Goal: Transaction & Acquisition: Purchase product/service

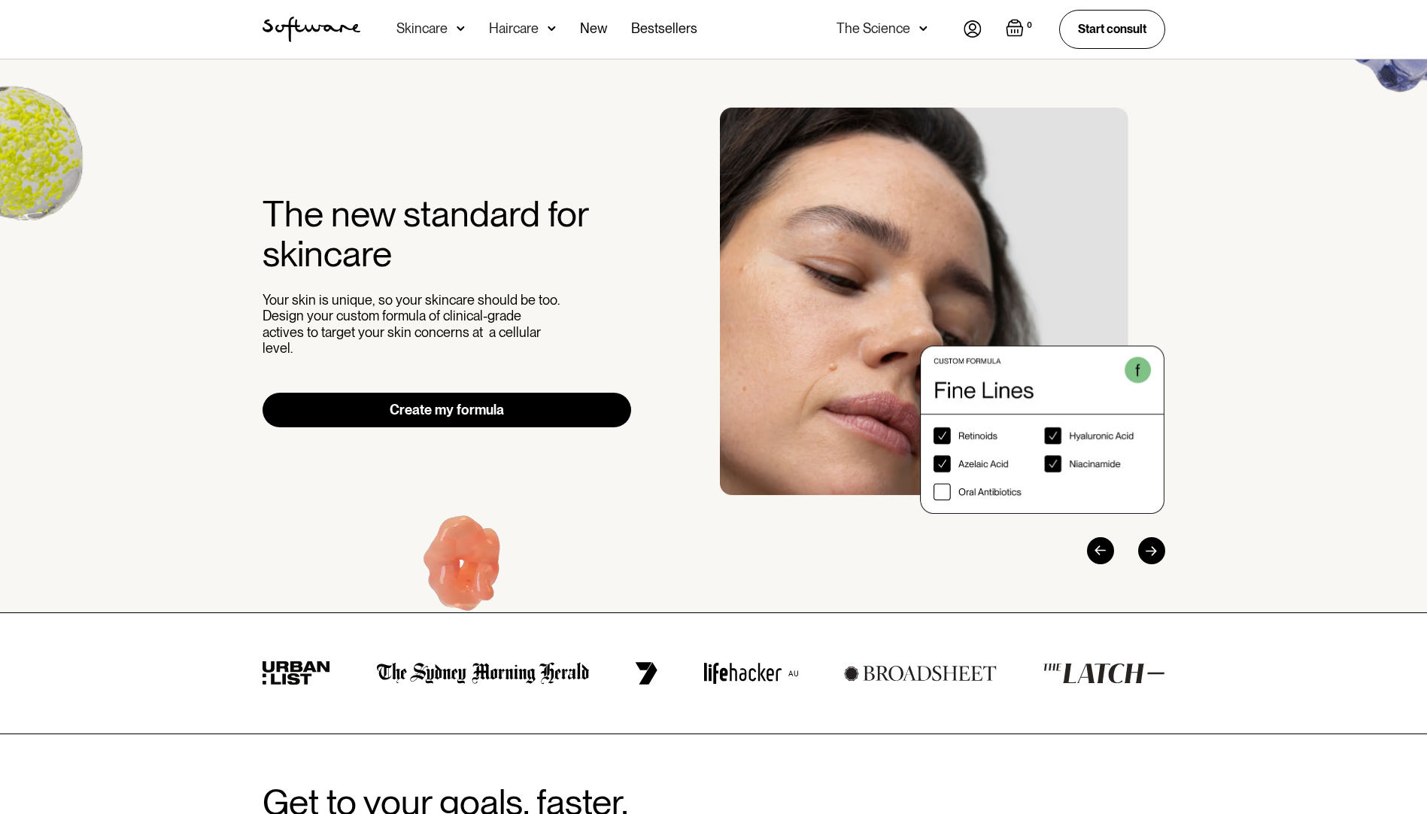
click at [460, 27] on img at bounding box center [461, 28] width 8 height 15
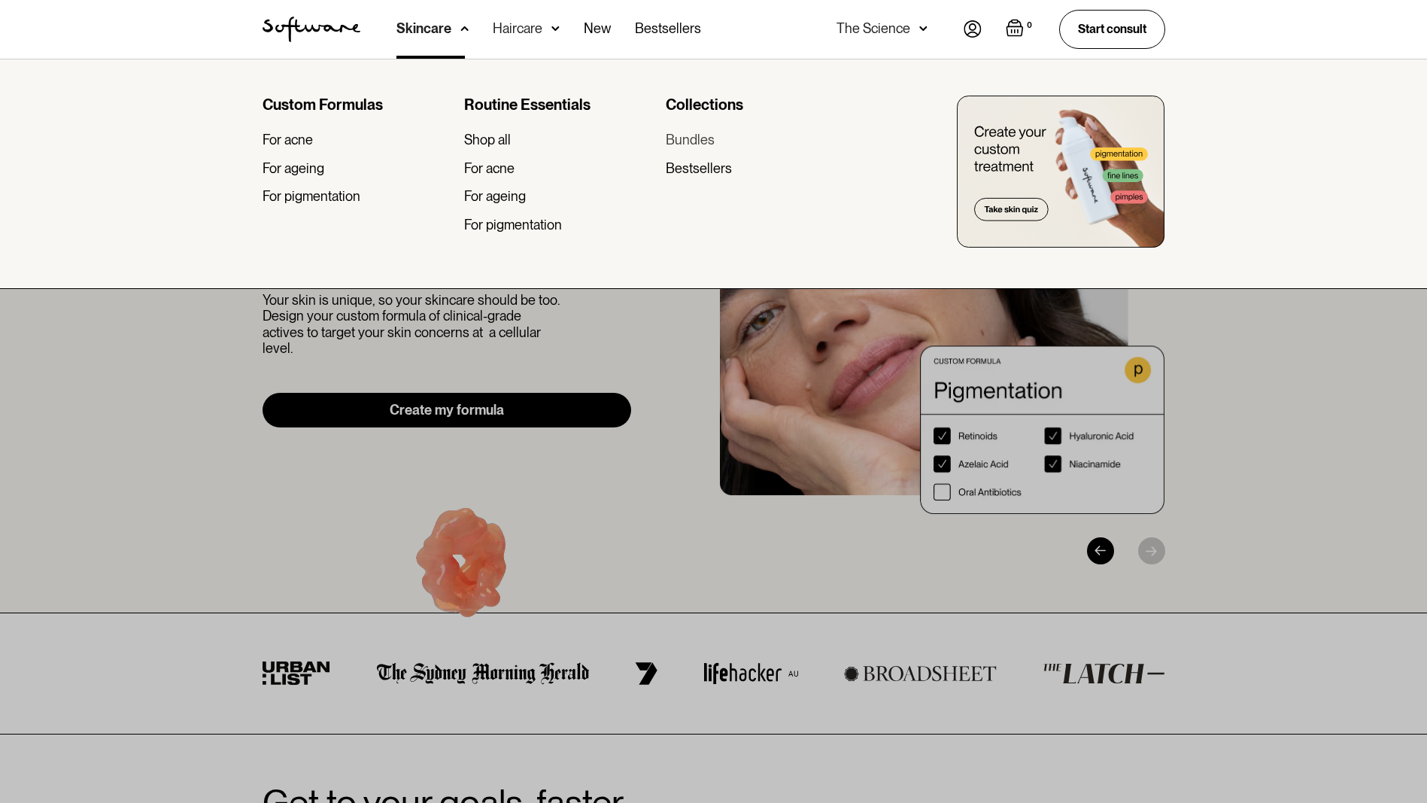
click at [709, 141] on div "Bundles" at bounding box center [690, 140] width 49 height 17
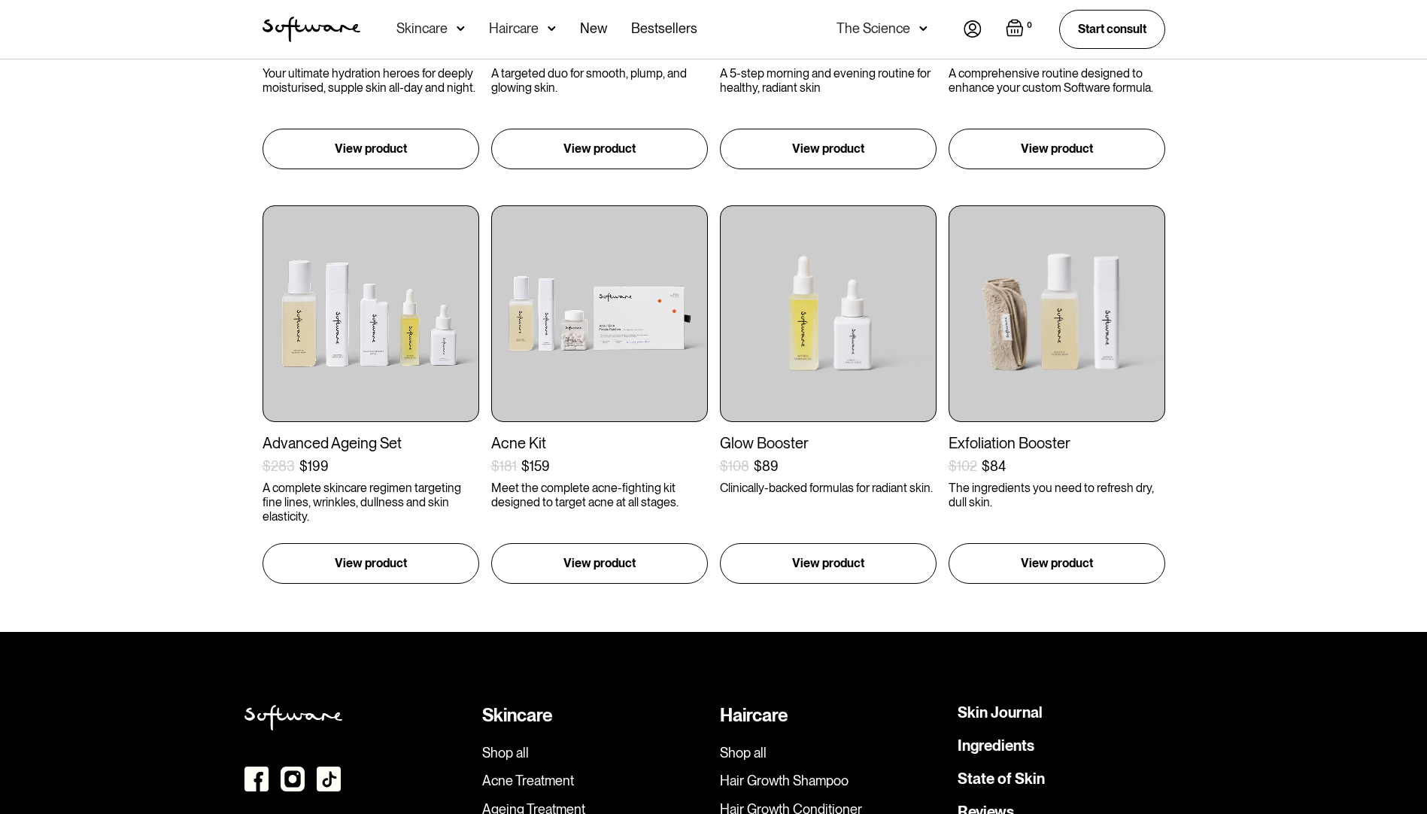
scroll to position [602, 0]
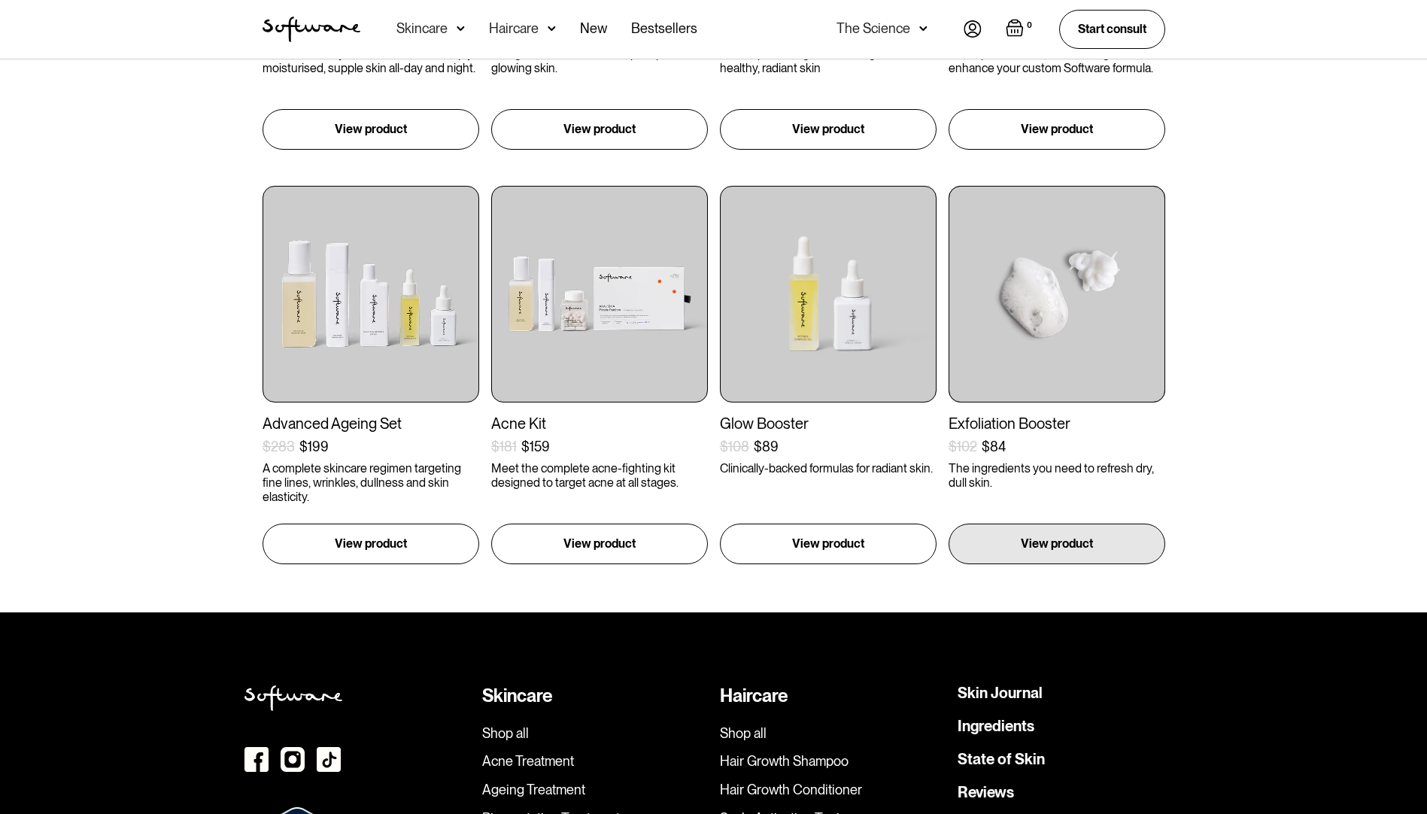
drag, startPoint x: 1059, startPoint y: 345, endPoint x: 1020, endPoint y: 360, distance: 41.6
click at [1020, 360] on img at bounding box center [1057, 294] width 217 height 217
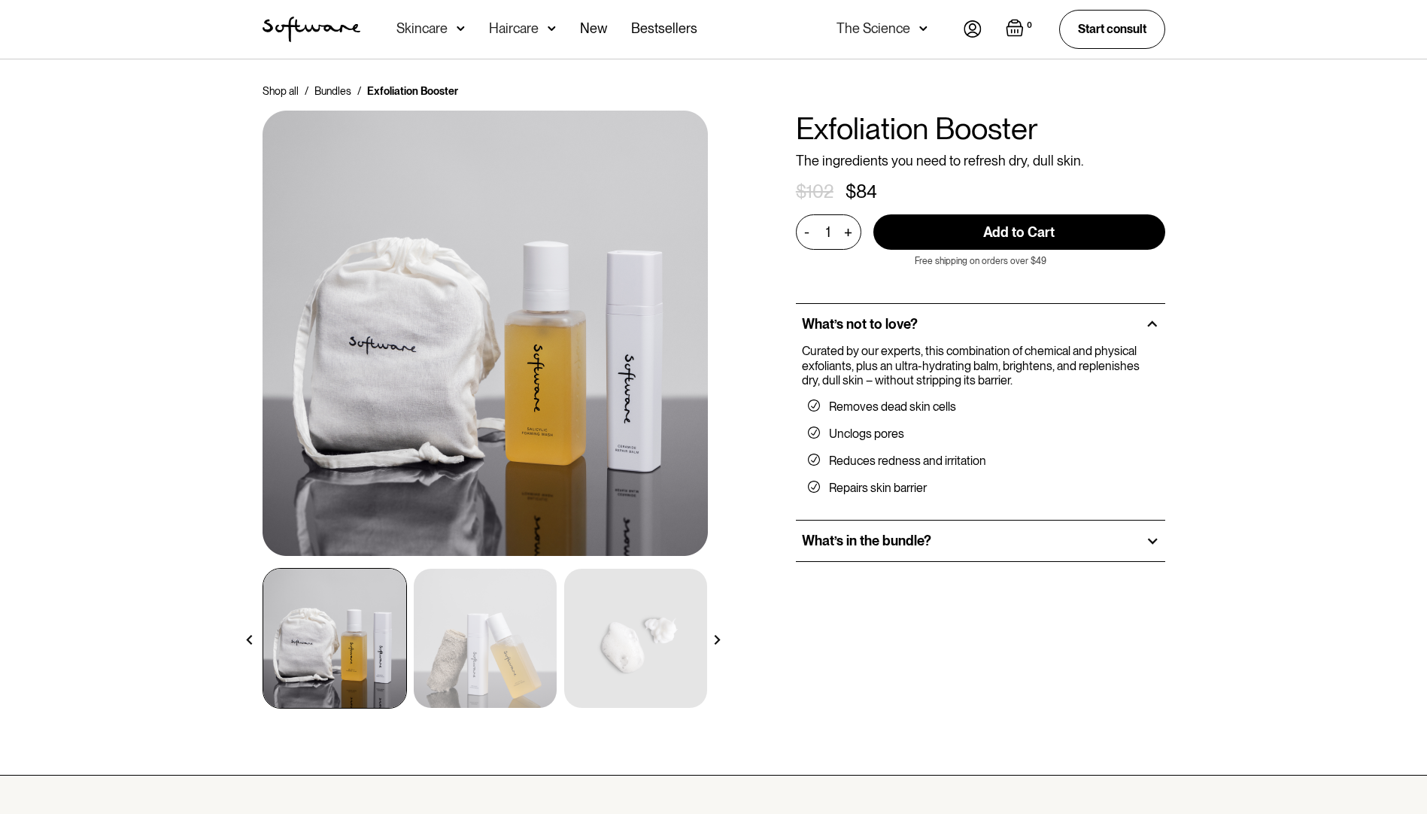
click at [1023, 226] on input "Add to Cart" at bounding box center [1019, 231] width 292 height 35
type input "Add to Cart"
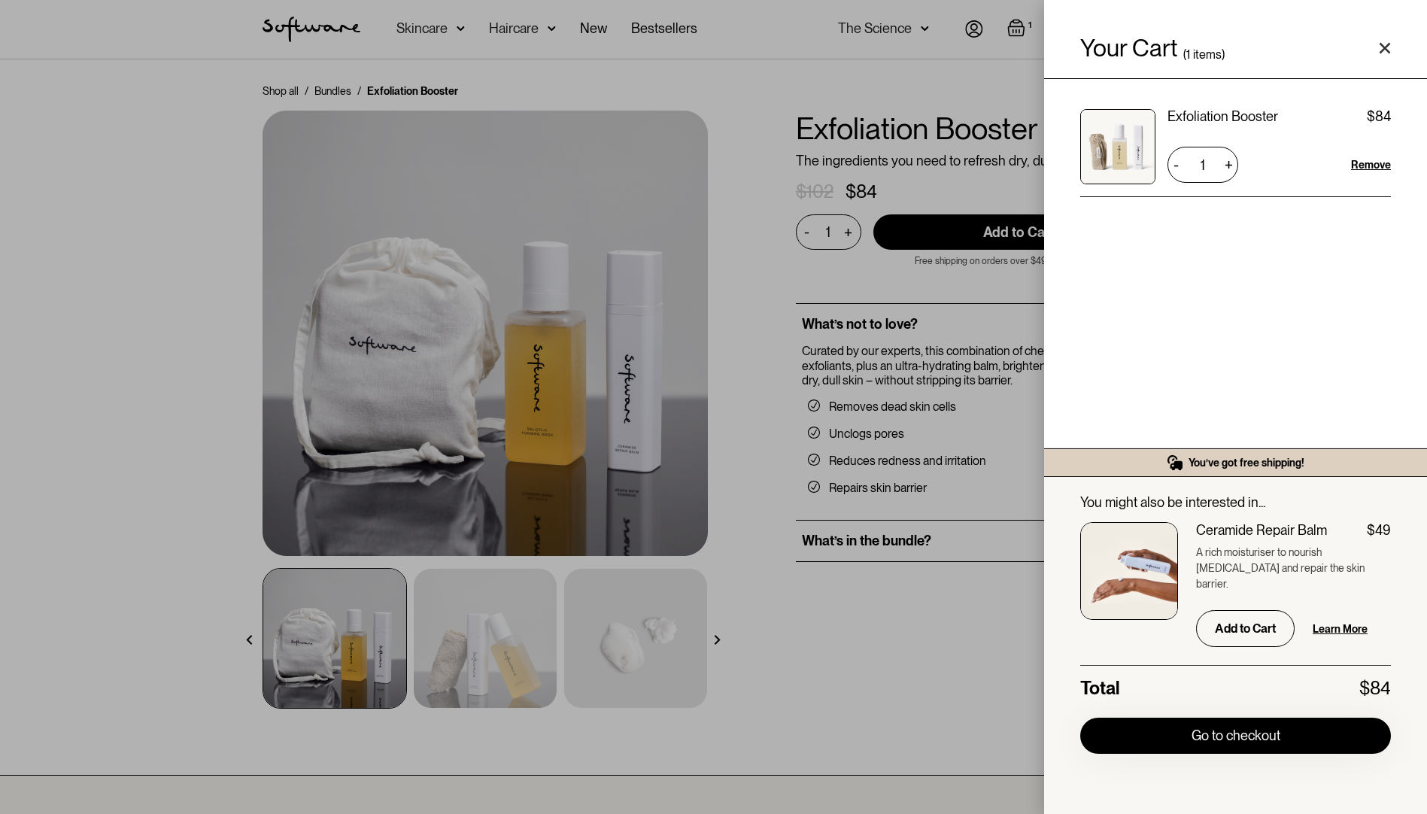
click at [1389, 46] on icon "Close cart" at bounding box center [1385, 48] width 12 height 12
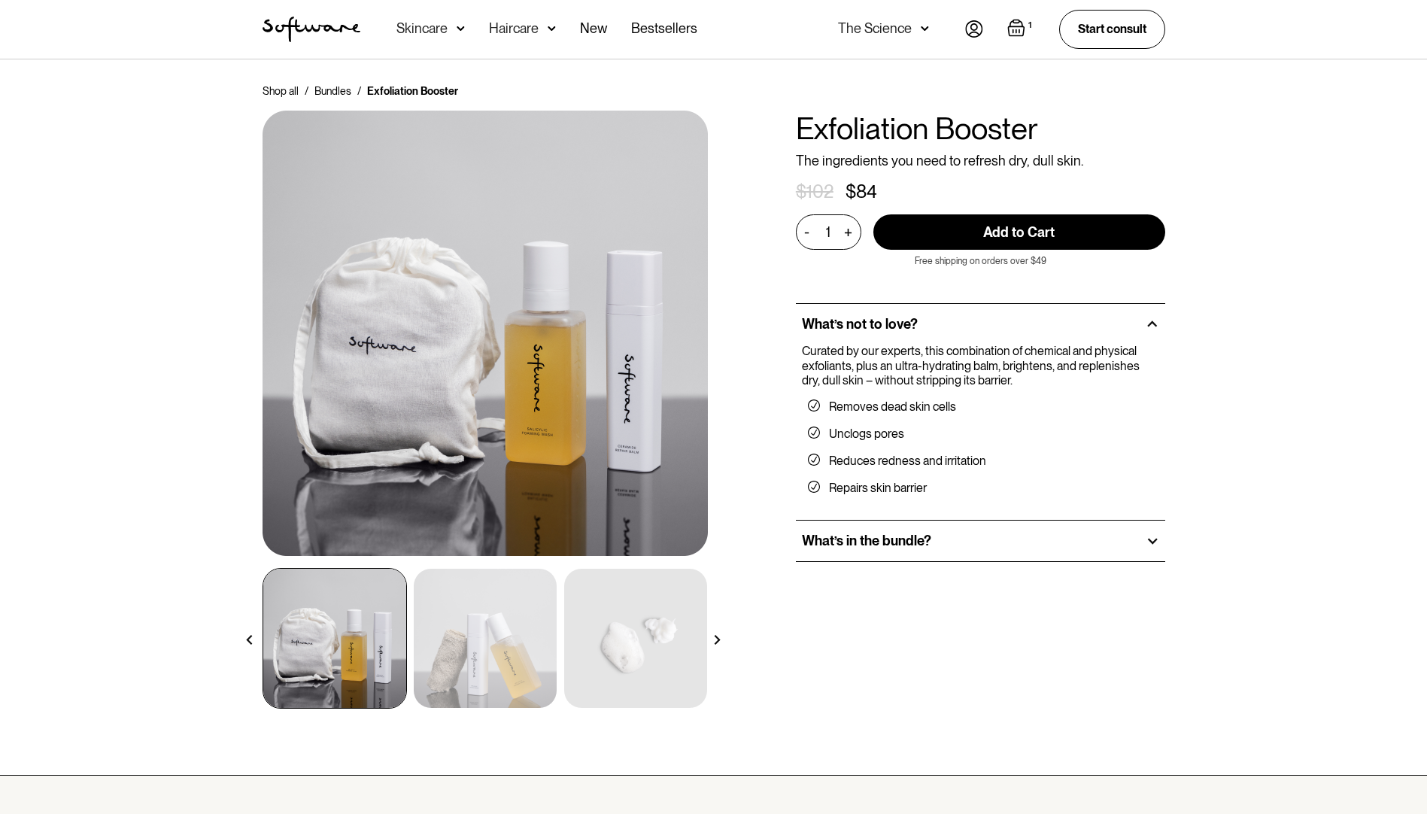
click at [431, 42] on div "Skincare" at bounding box center [430, 29] width 68 height 59
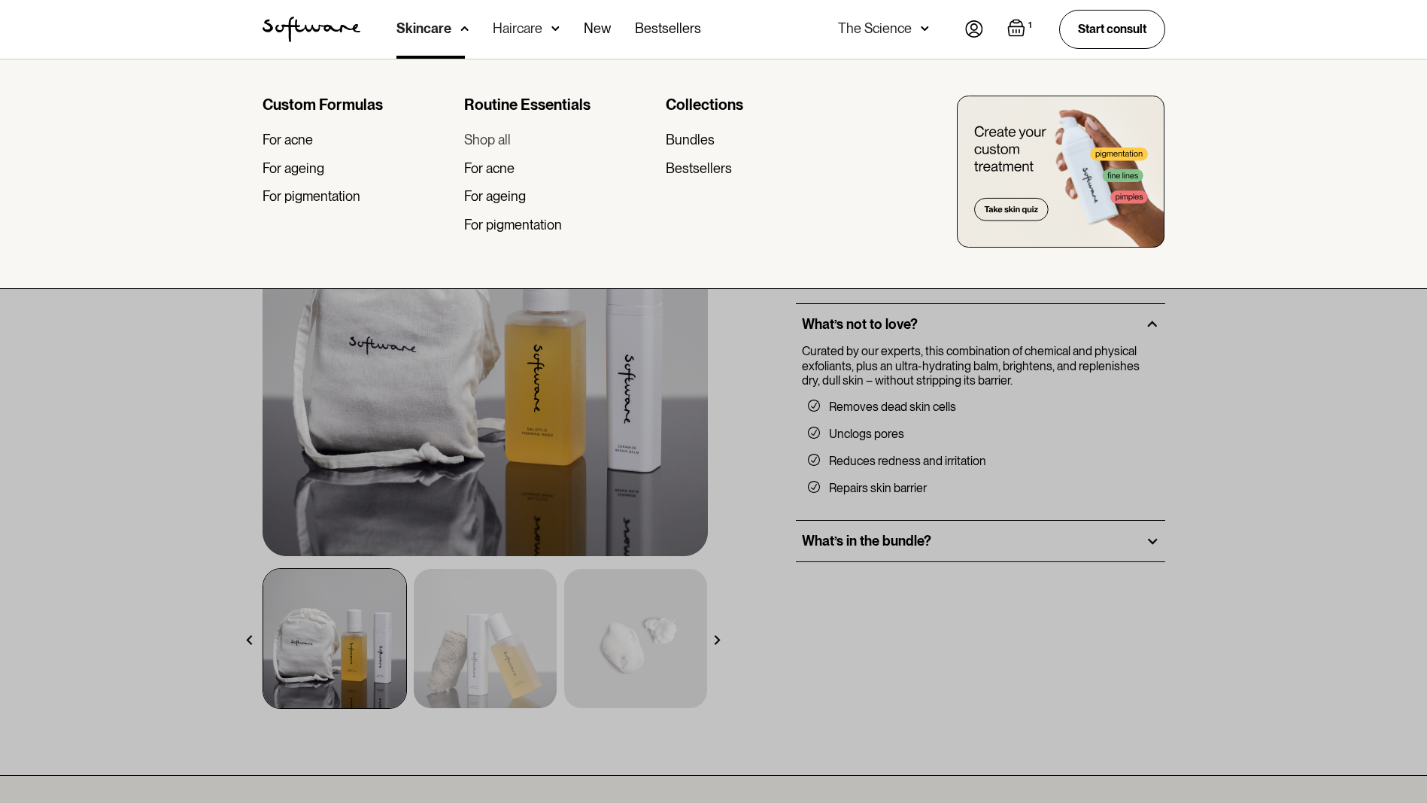
click at [494, 138] on div "Shop all" at bounding box center [487, 140] width 47 height 17
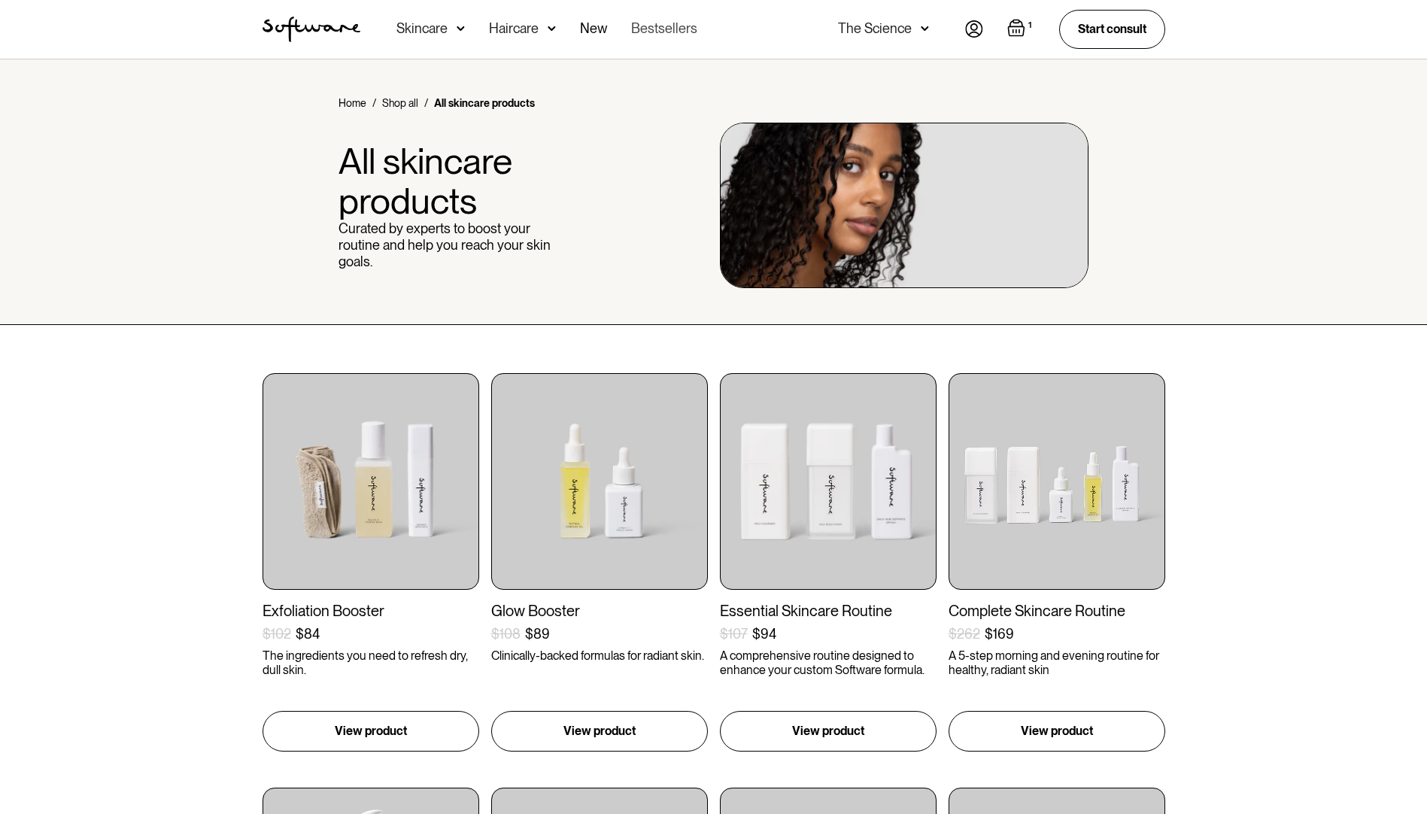
click at [679, 30] on link "Bestsellers" at bounding box center [664, 29] width 66 height 59
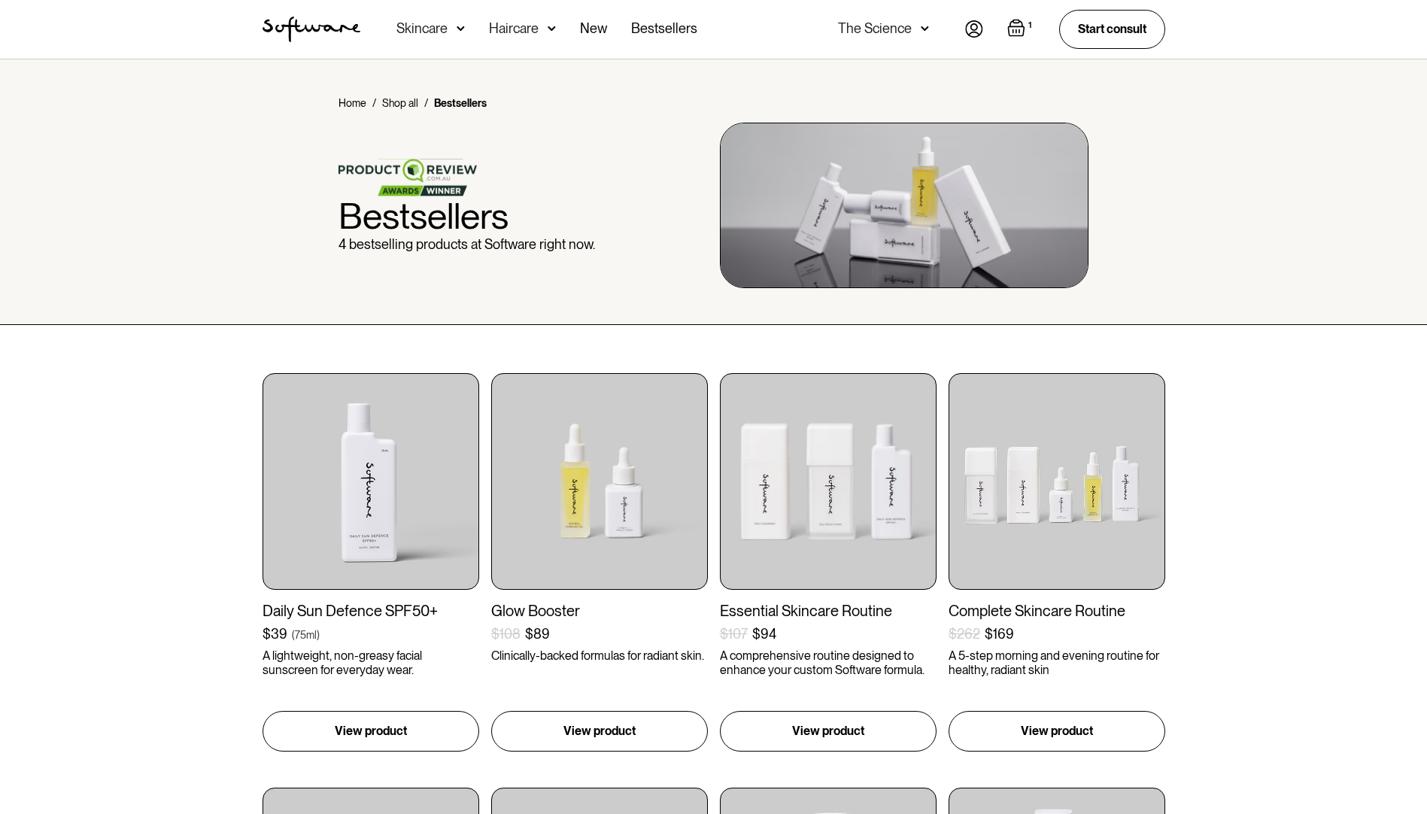
click at [460, 32] on img at bounding box center [461, 28] width 8 height 15
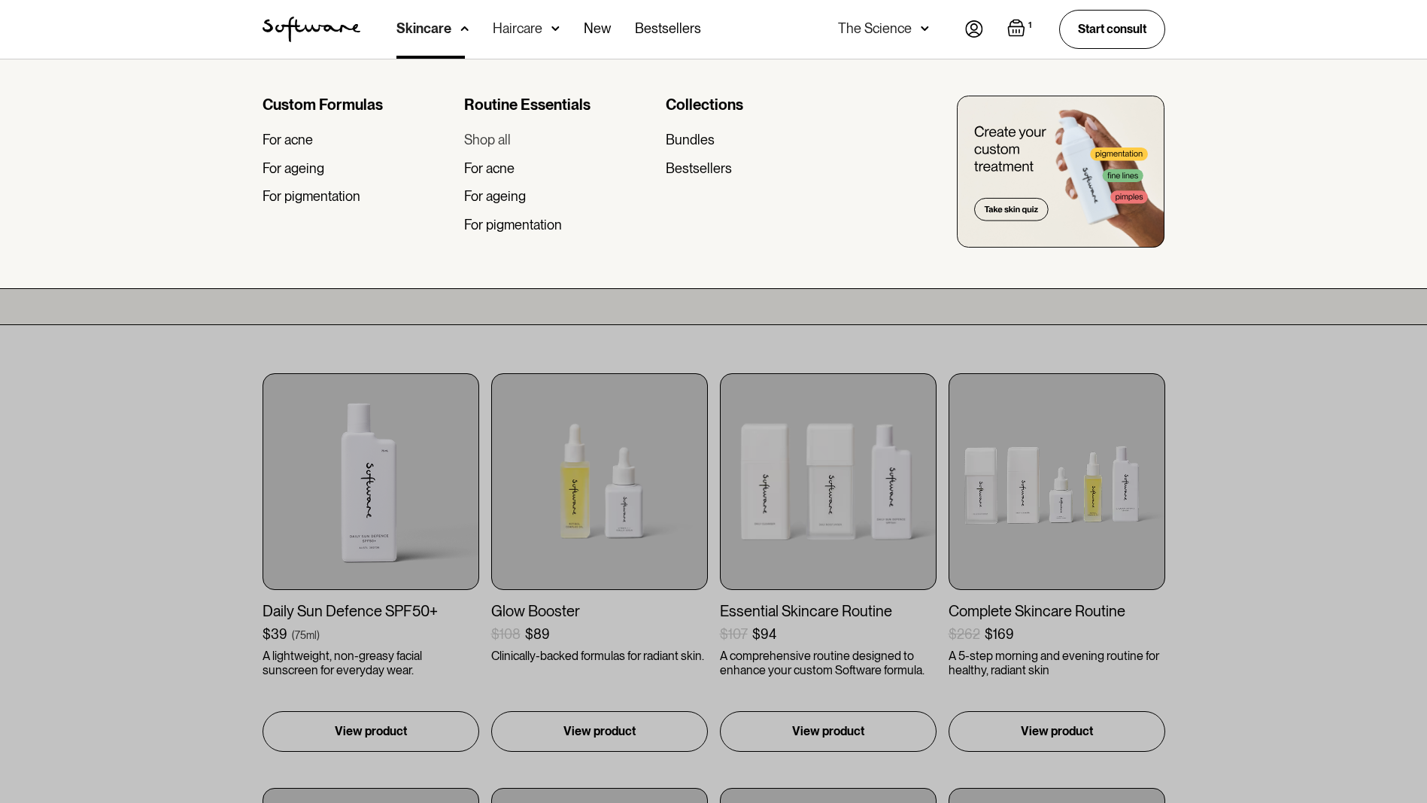
click at [491, 135] on div "Shop all" at bounding box center [487, 140] width 47 height 17
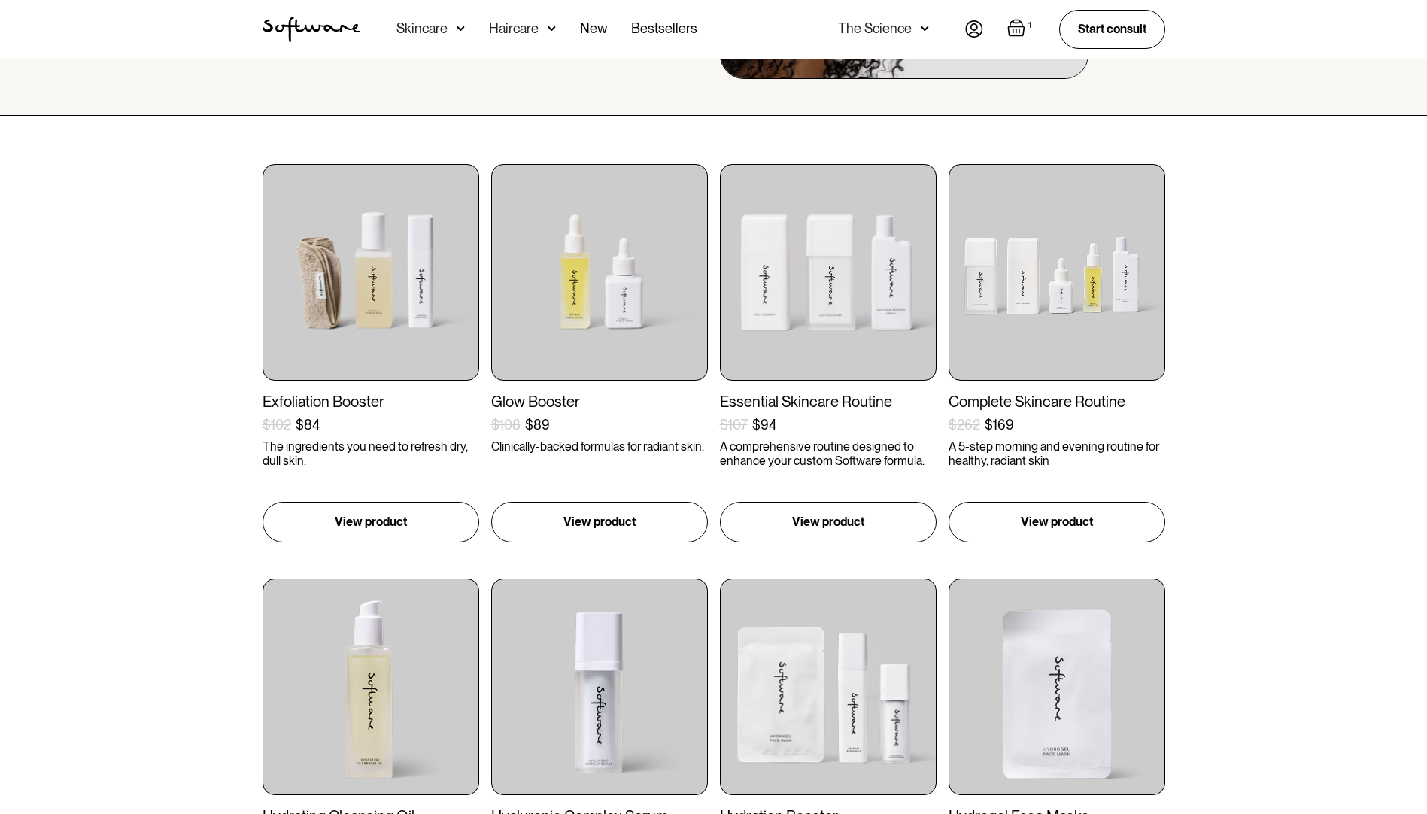
scroll to position [75, 0]
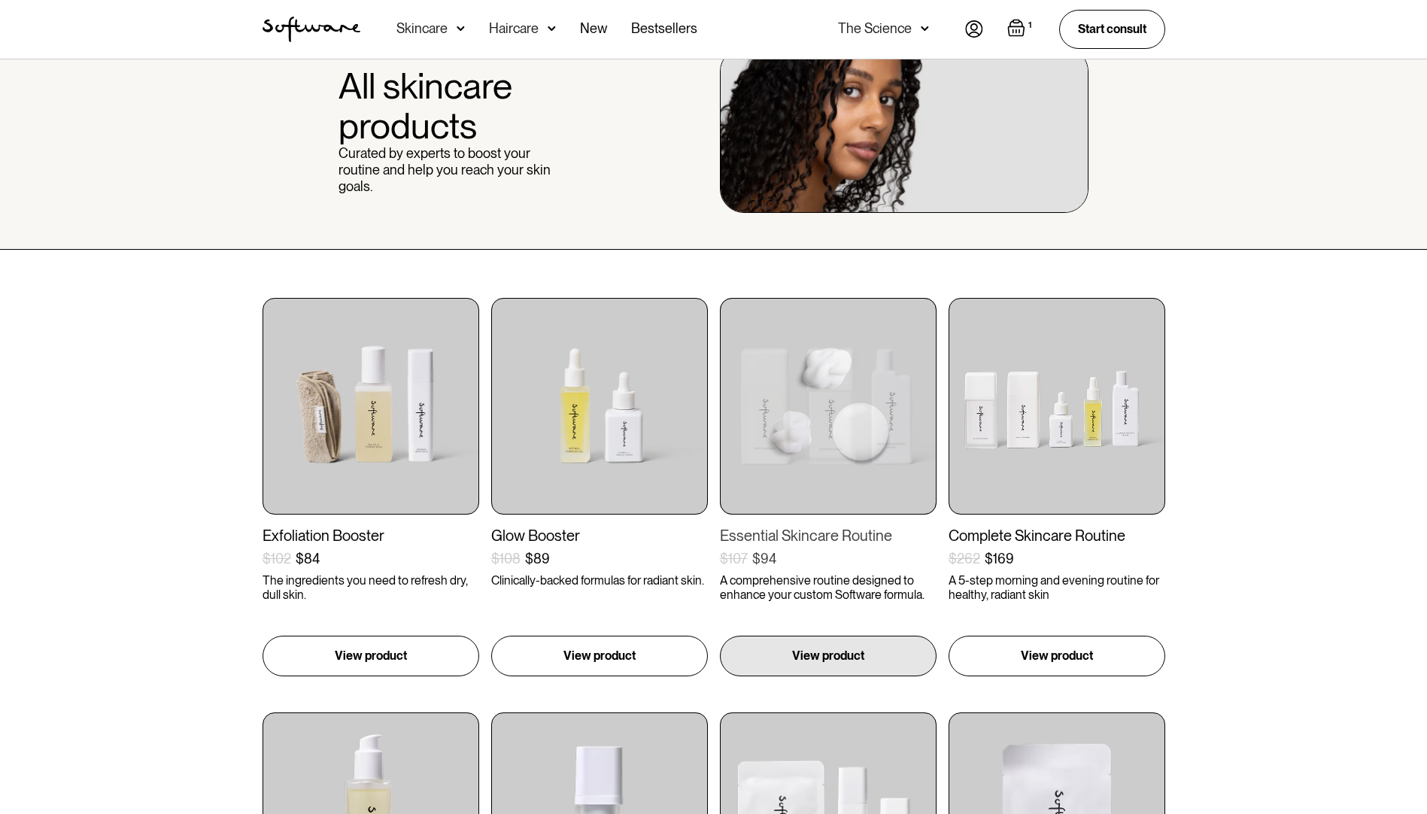
click at [784, 387] on img at bounding box center [828, 406] width 217 height 217
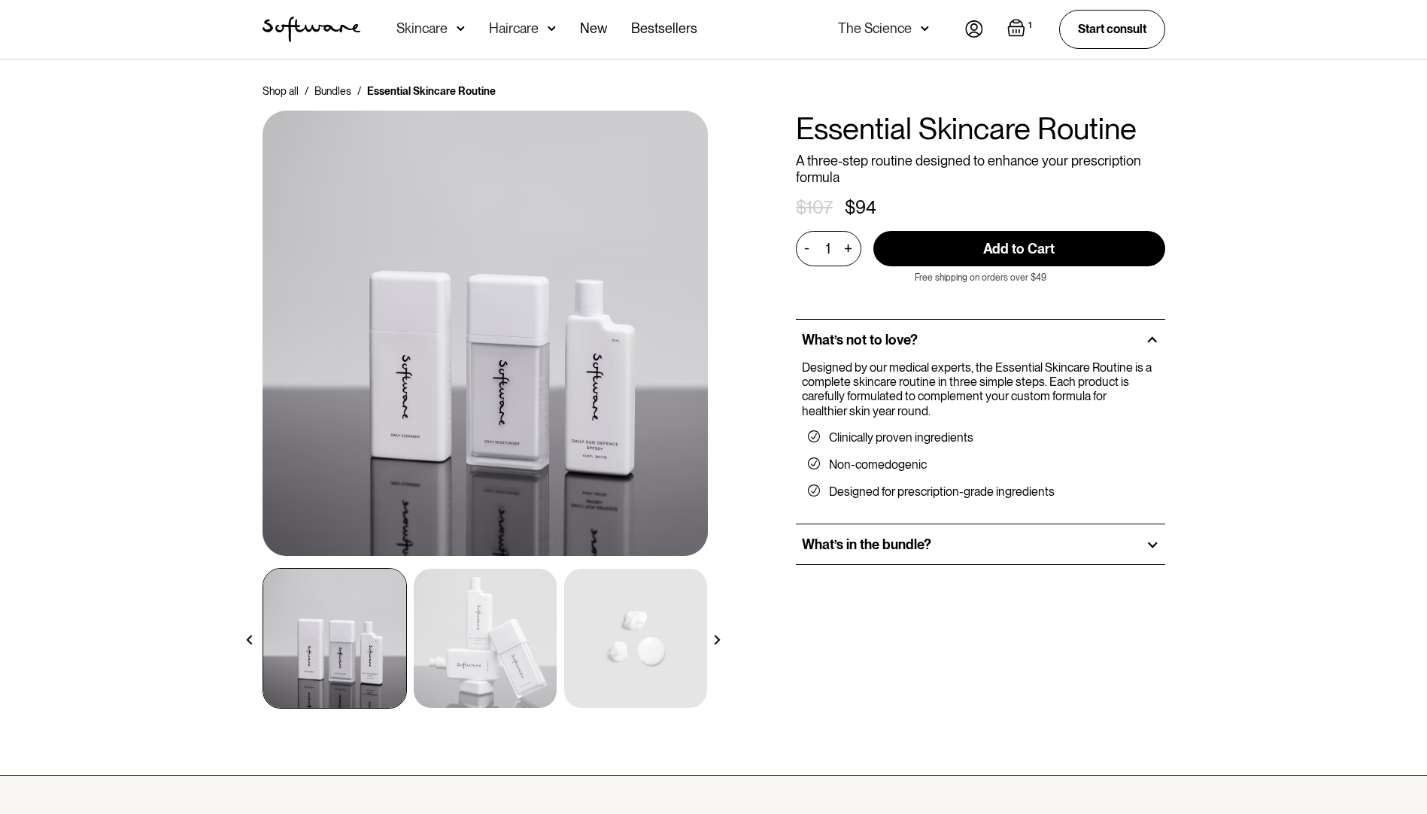
click at [1021, 255] on input "Add to Cart" at bounding box center [1019, 248] width 292 height 35
type input "Add to Cart"
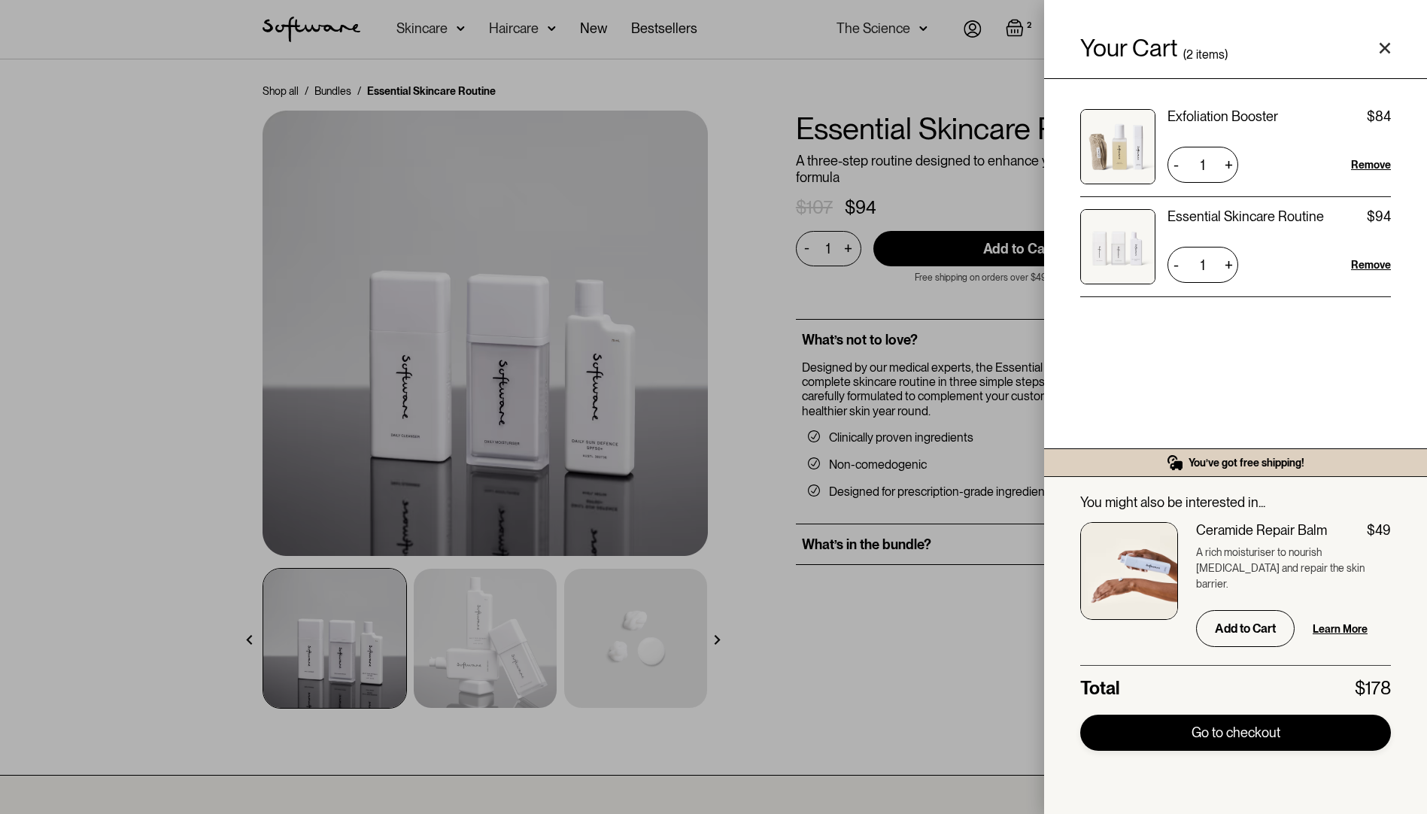
click at [1240, 738] on link "Go to checkout" at bounding box center [1235, 733] width 311 height 36
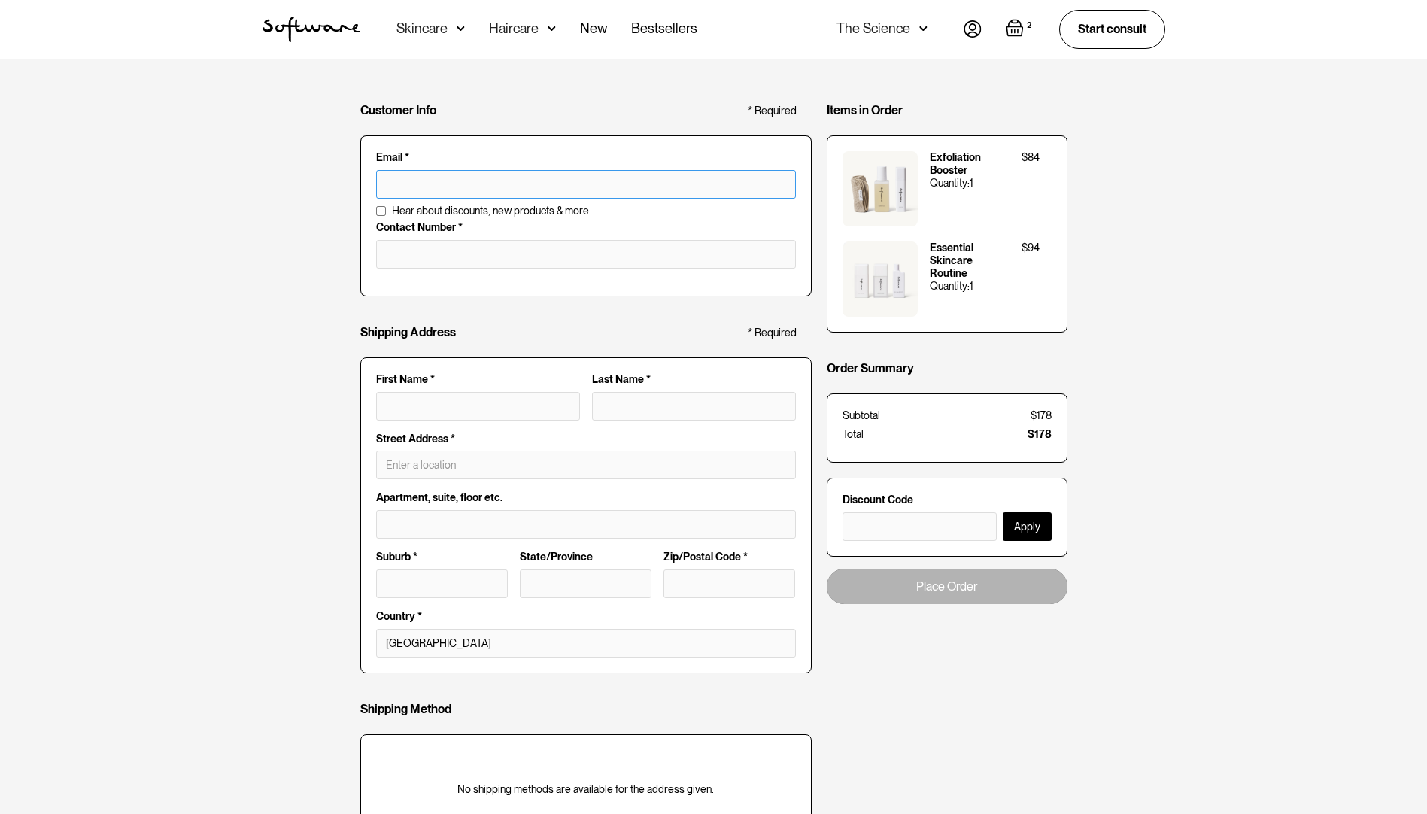
click at [483, 181] on input "text" at bounding box center [586, 184] width 420 height 29
type input "[EMAIL_ADDRESS][DOMAIN_NAME]"
click at [482, 253] on input "tel" at bounding box center [586, 254] width 420 height 29
type input "0427928988"
click at [973, 27] on img at bounding box center [973, 28] width 18 height 17
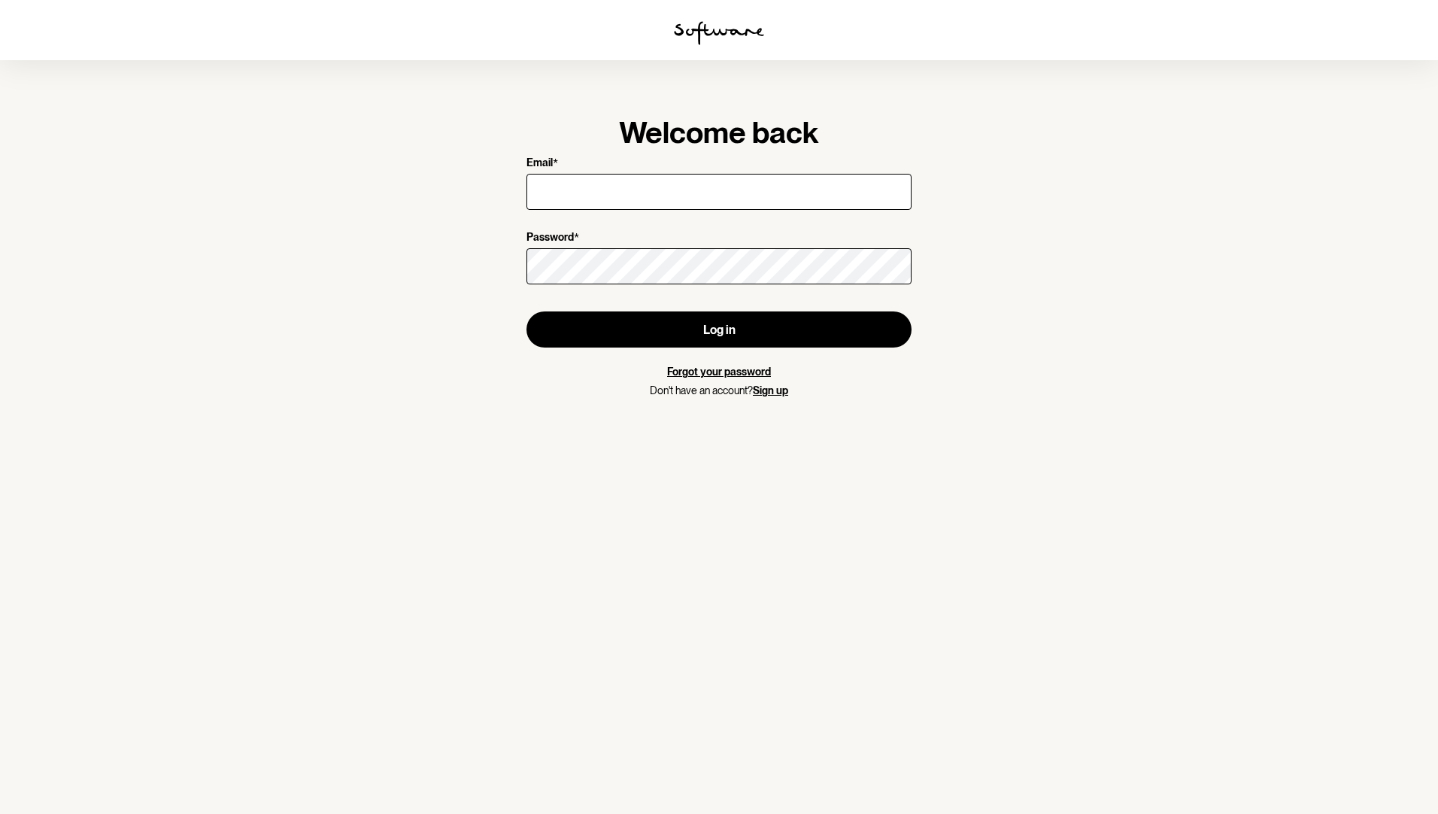
click at [708, 185] on input "Email *" at bounding box center [719, 192] width 385 height 36
type input "[EMAIL_ADDRESS][DOMAIN_NAME]"
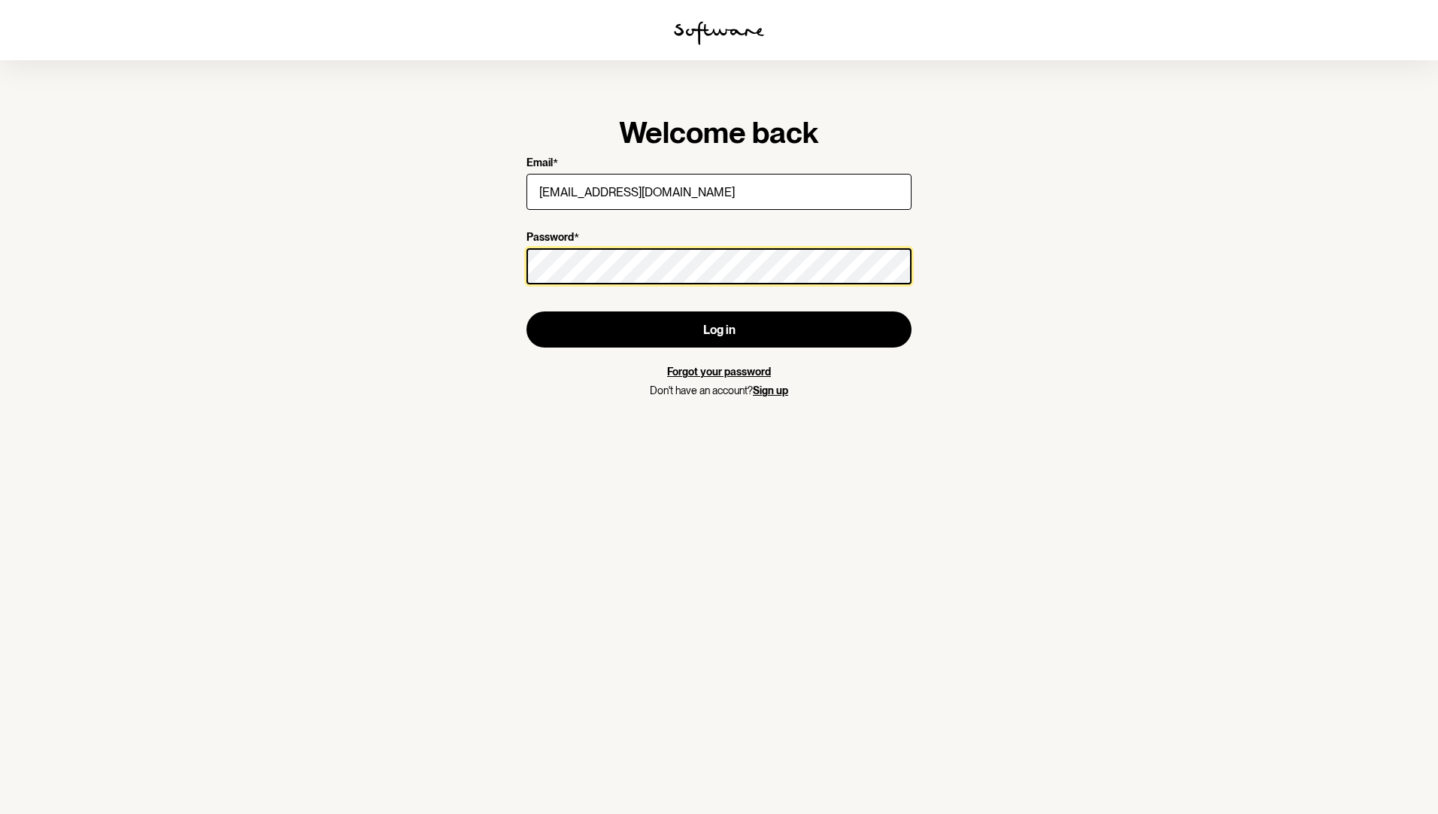
click at [527, 311] on button "Log in" at bounding box center [719, 329] width 385 height 36
click at [273, 250] on section "Welcome back Email * [EMAIL_ADDRESS][DOMAIN_NAME] Password * Log in Forgot your…" at bounding box center [719, 407] width 1438 height 814
click at [527, 311] on button "Log in" at bounding box center [719, 329] width 385 height 36
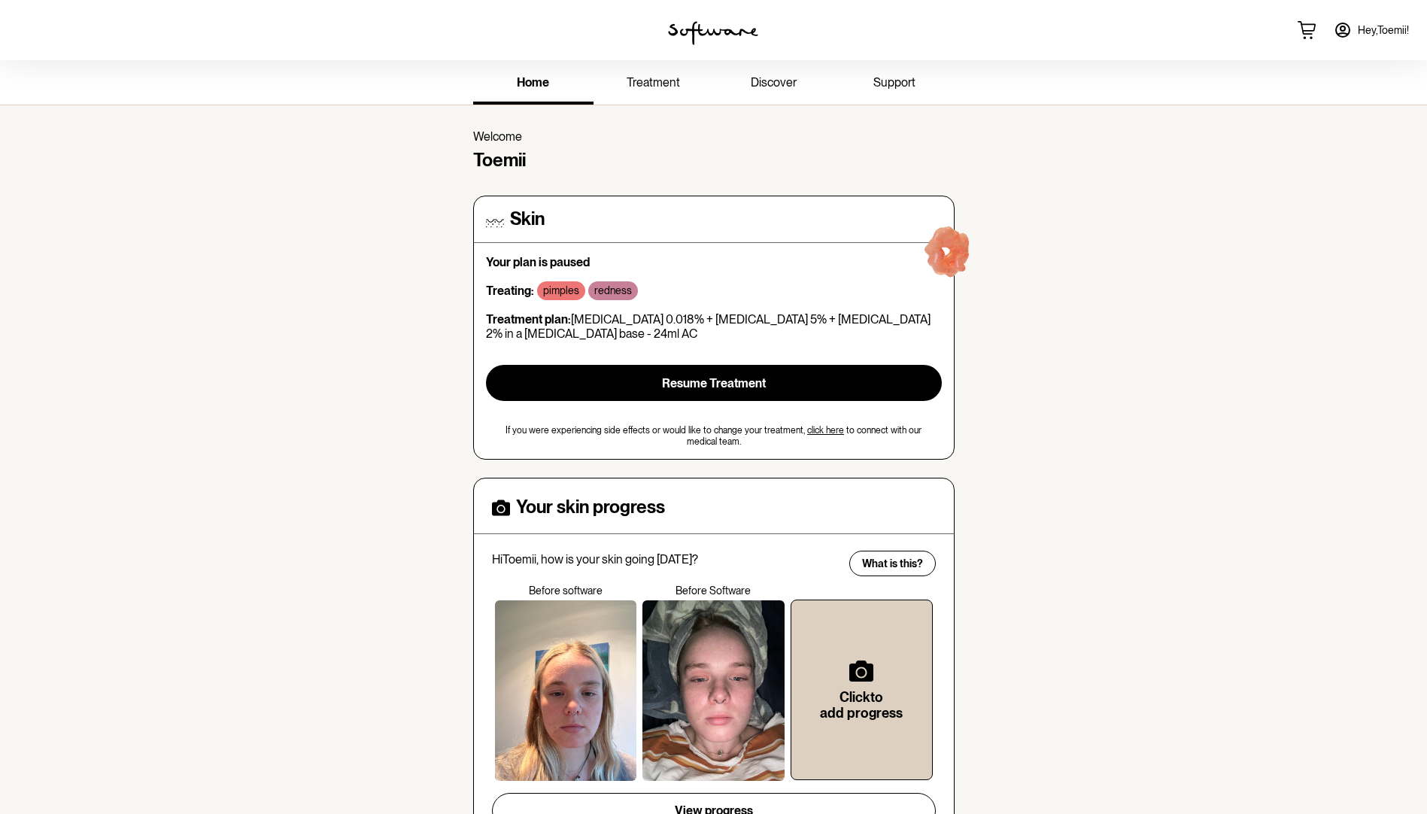
click at [668, 84] on span "treatment" at bounding box center [653, 82] width 53 height 14
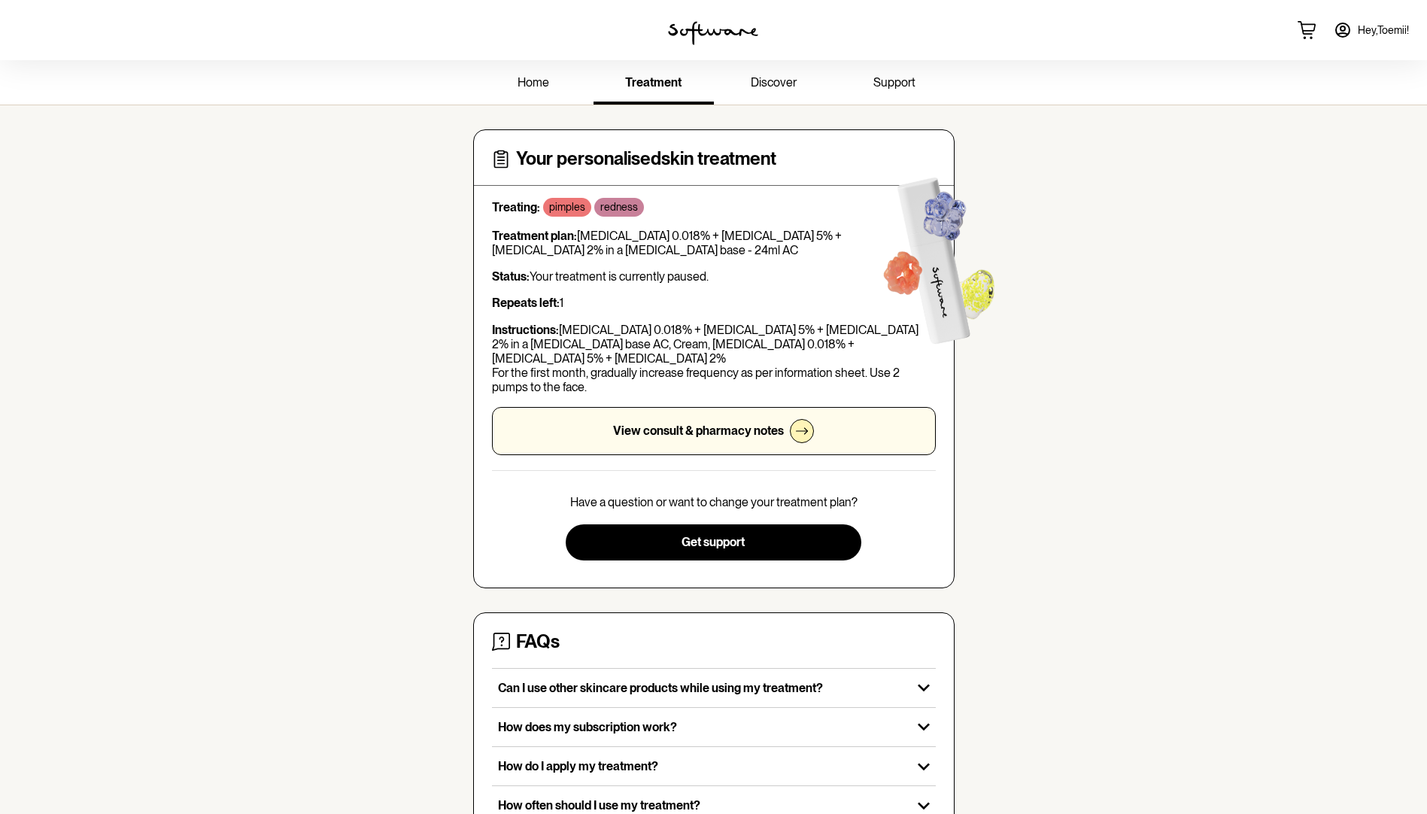
click at [800, 90] on link "discover" at bounding box center [774, 83] width 120 height 41
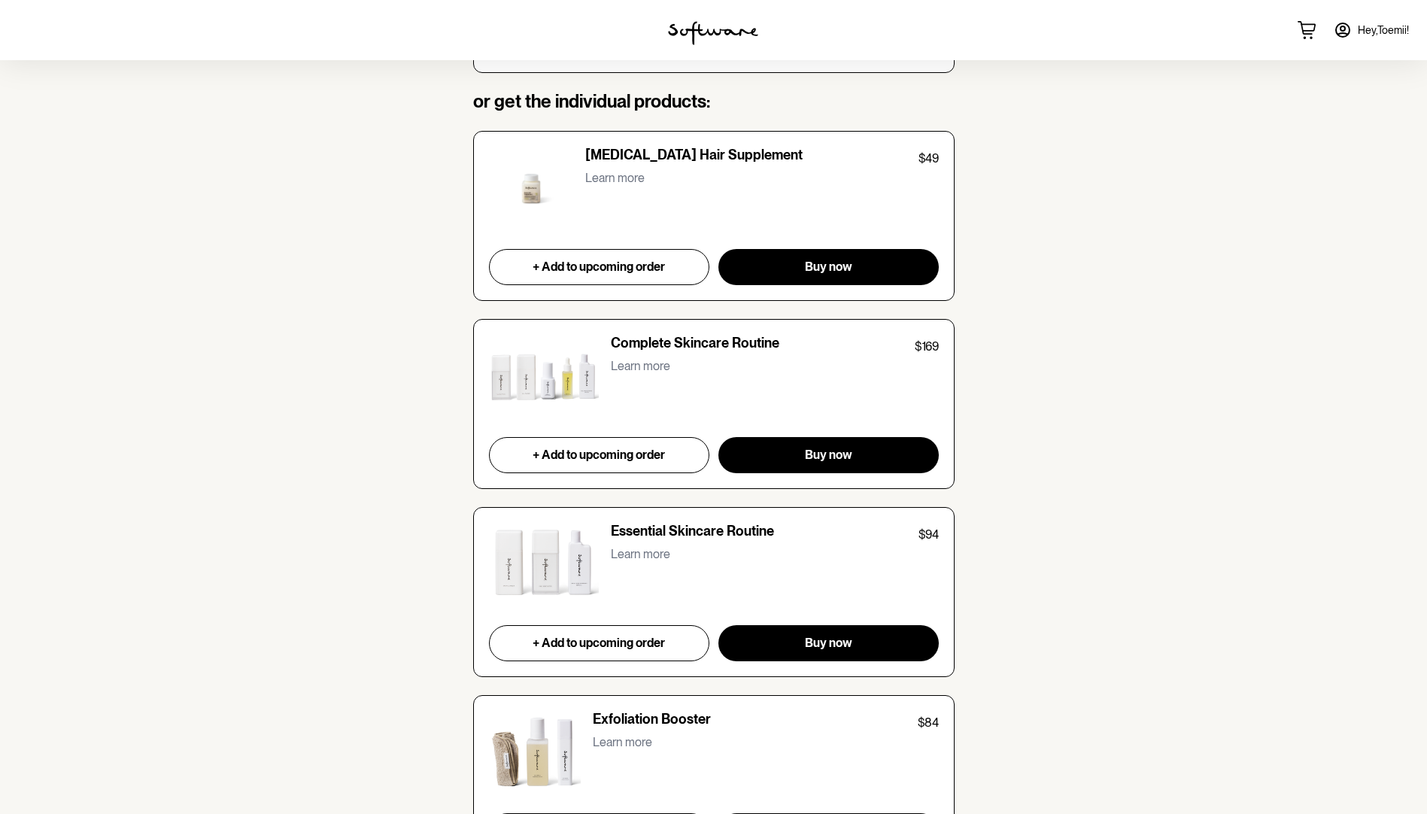
scroll to position [1128, 0]
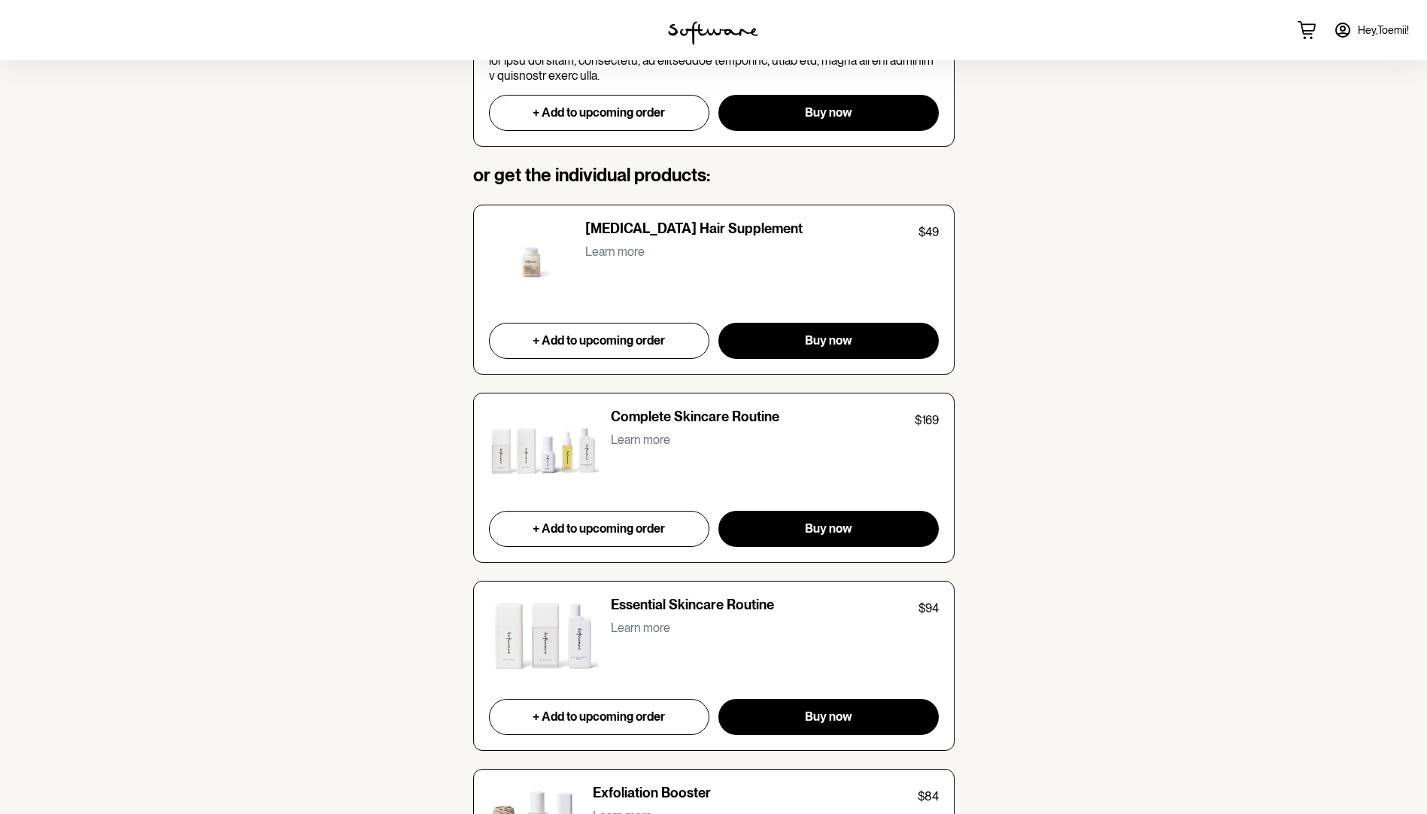
click at [711, 420] on p "Complete Skincare Routine" at bounding box center [695, 418] width 168 height 21
click at [539, 425] on img at bounding box center [544, 450] width 110 height 84
click at [647, 444] on p "Learn more" at bounding box center [640, 440] width 59 height 14
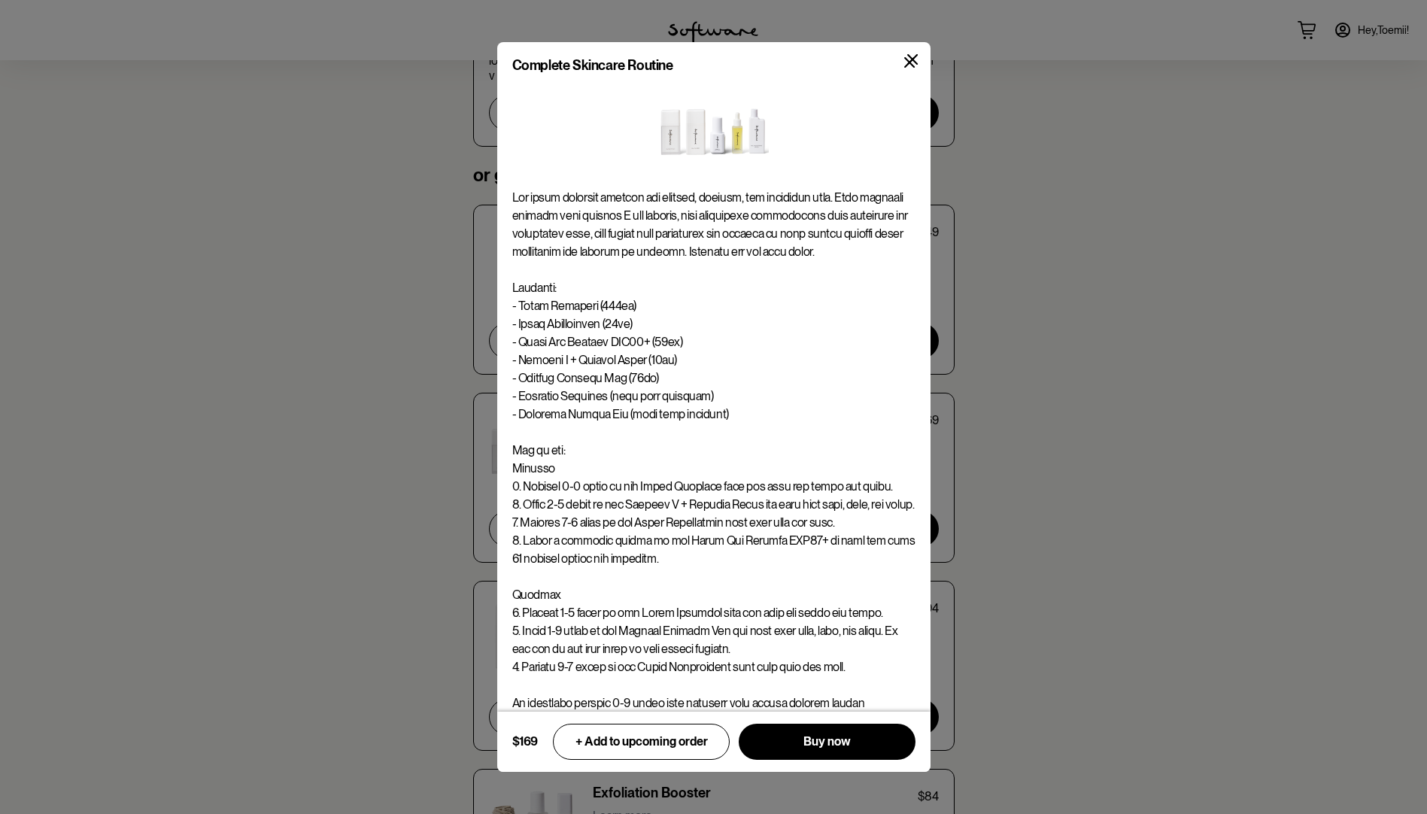
click at [920, 56] on button at bounding box center [909, 62] width 35 height 35
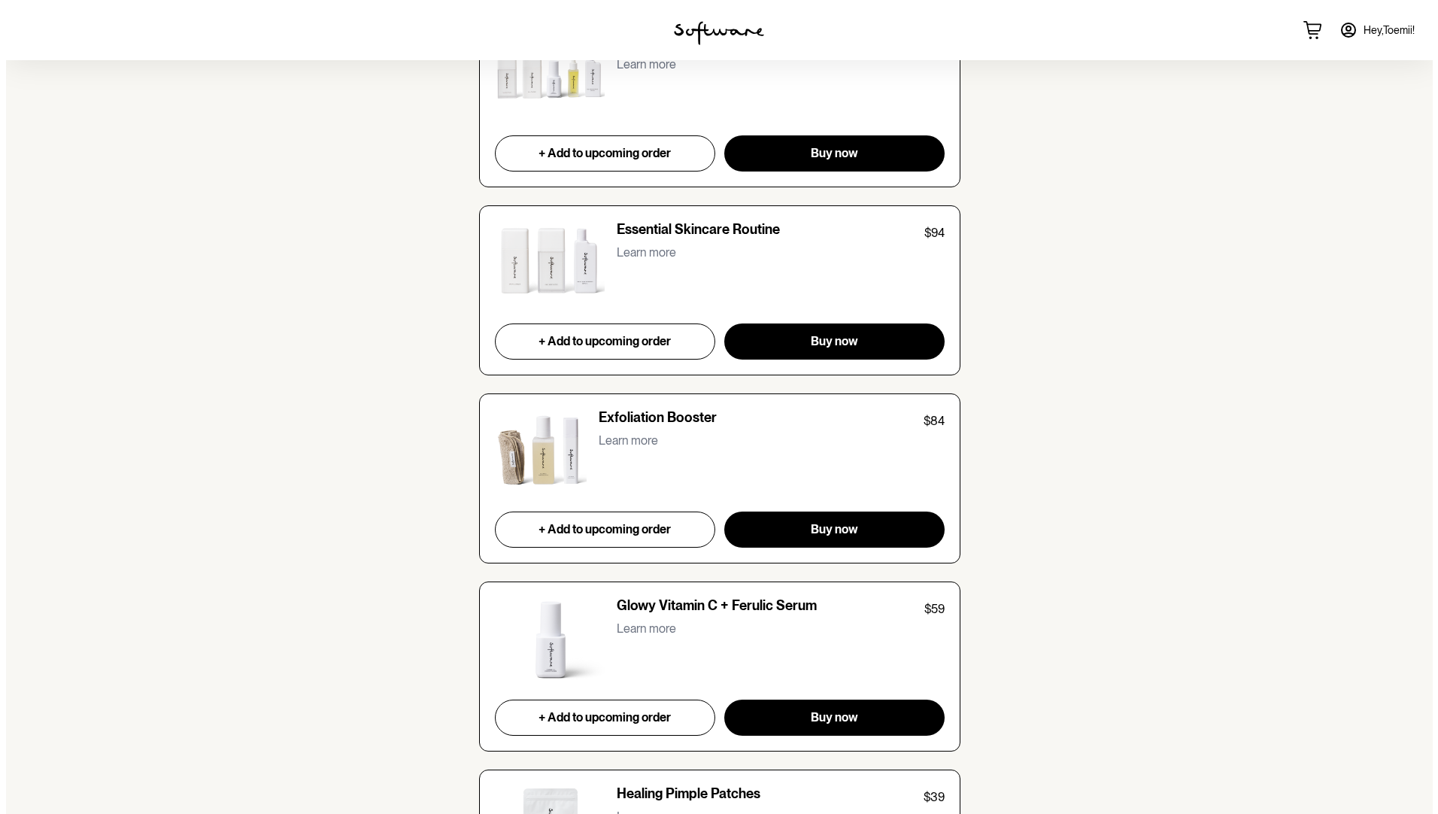
scroll to position [1504, 0]
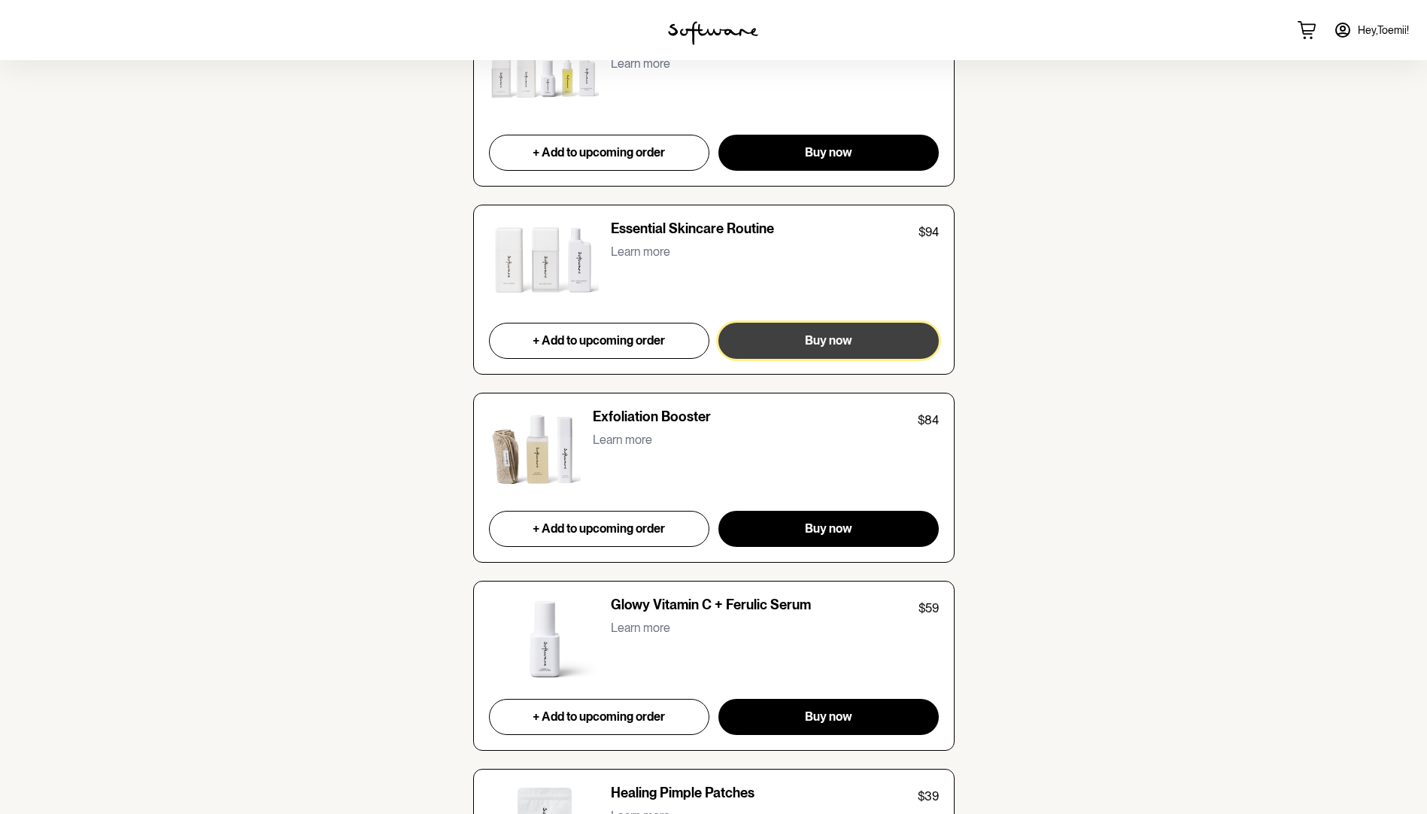
click at [845, 347] on span "Buy now" at bounding box center [828, 340] width 47 height 14
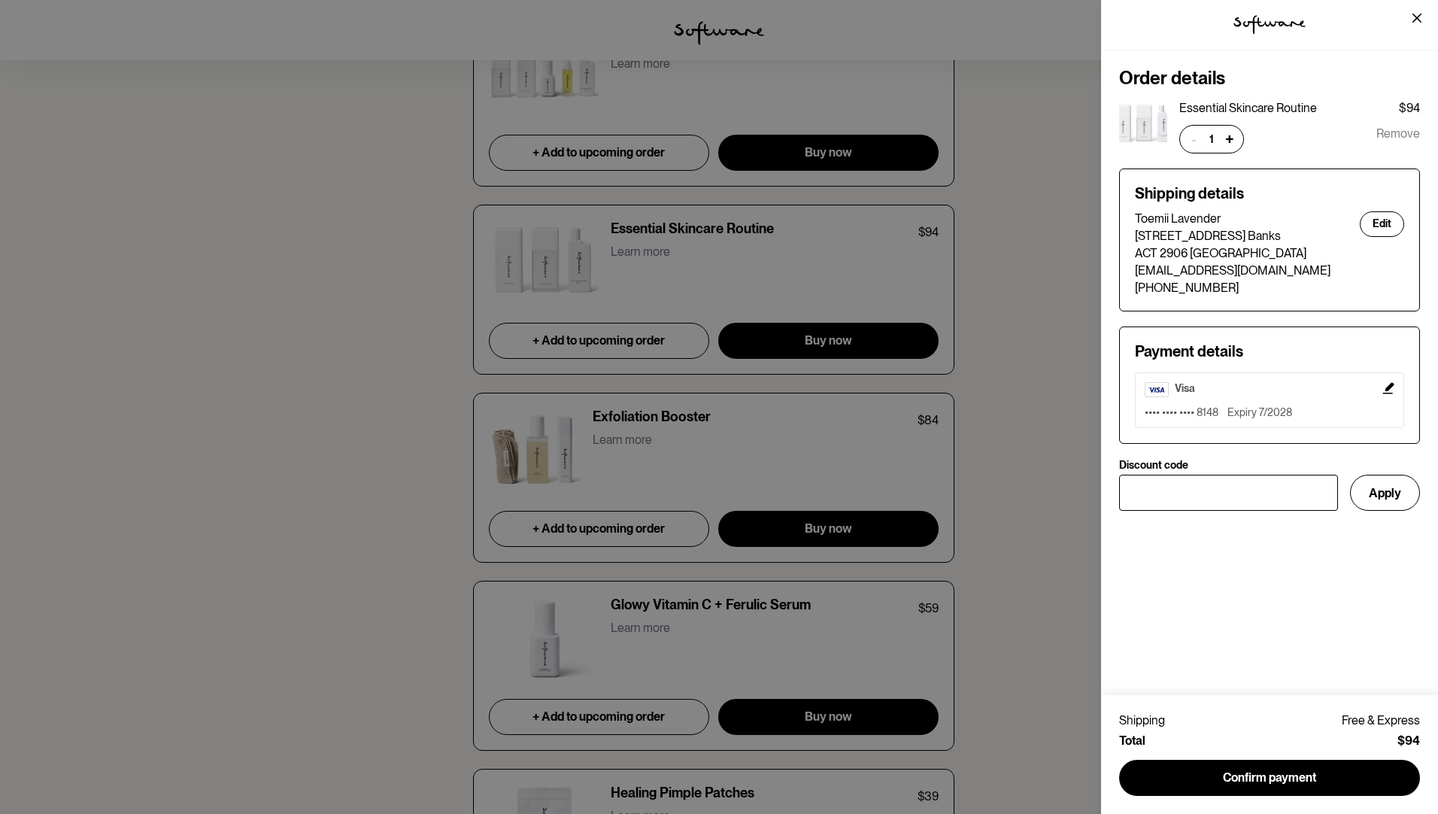
click at [845, 532] on div "tspan { white-space:pre } .shp0 { fill: #000000 } Order details Essential Skinc…" at bounding box center [719, 407] width 1438 height 814
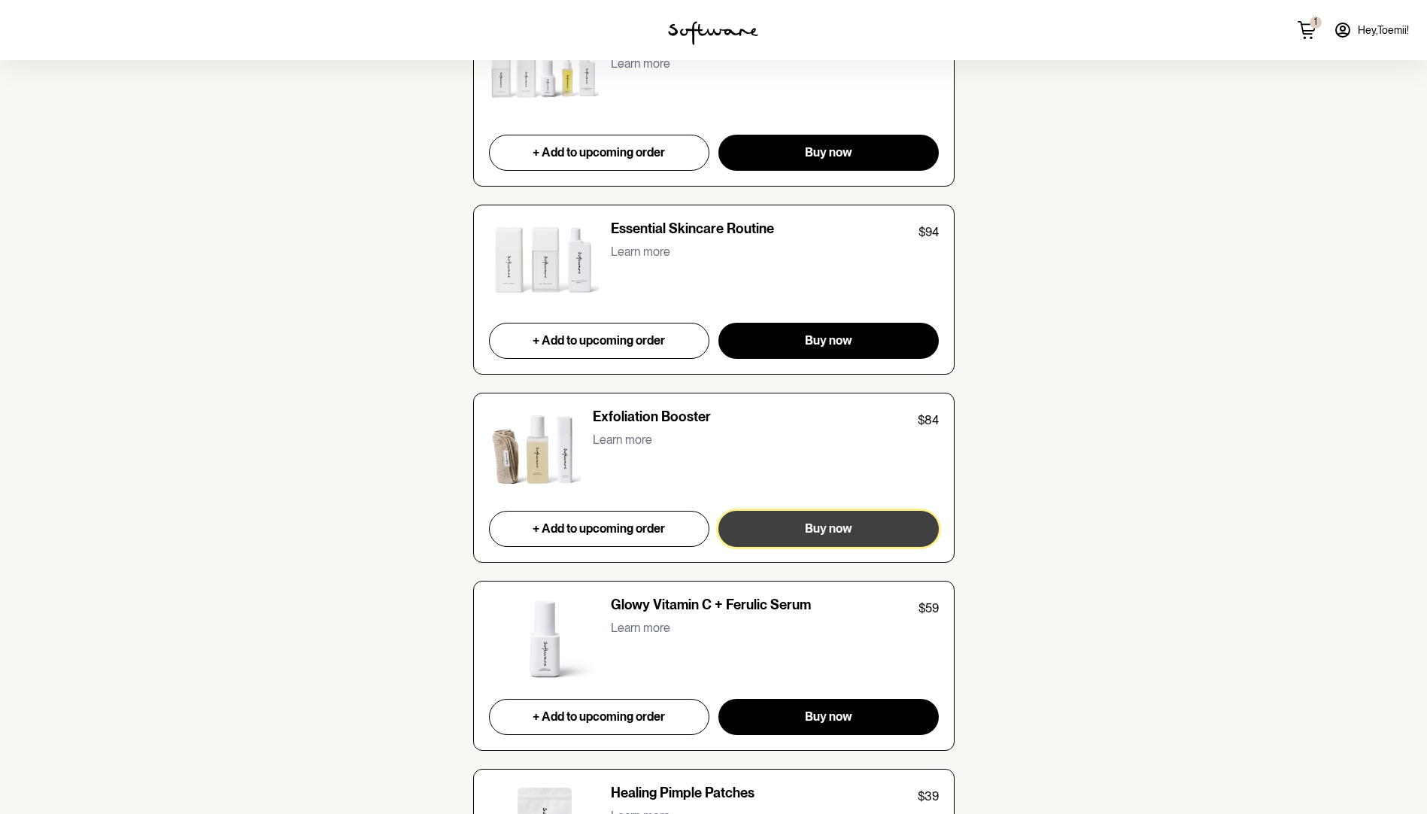
click at [845, 532] on span "Buy now" at bounding box center [828, 528] width 47 height 14
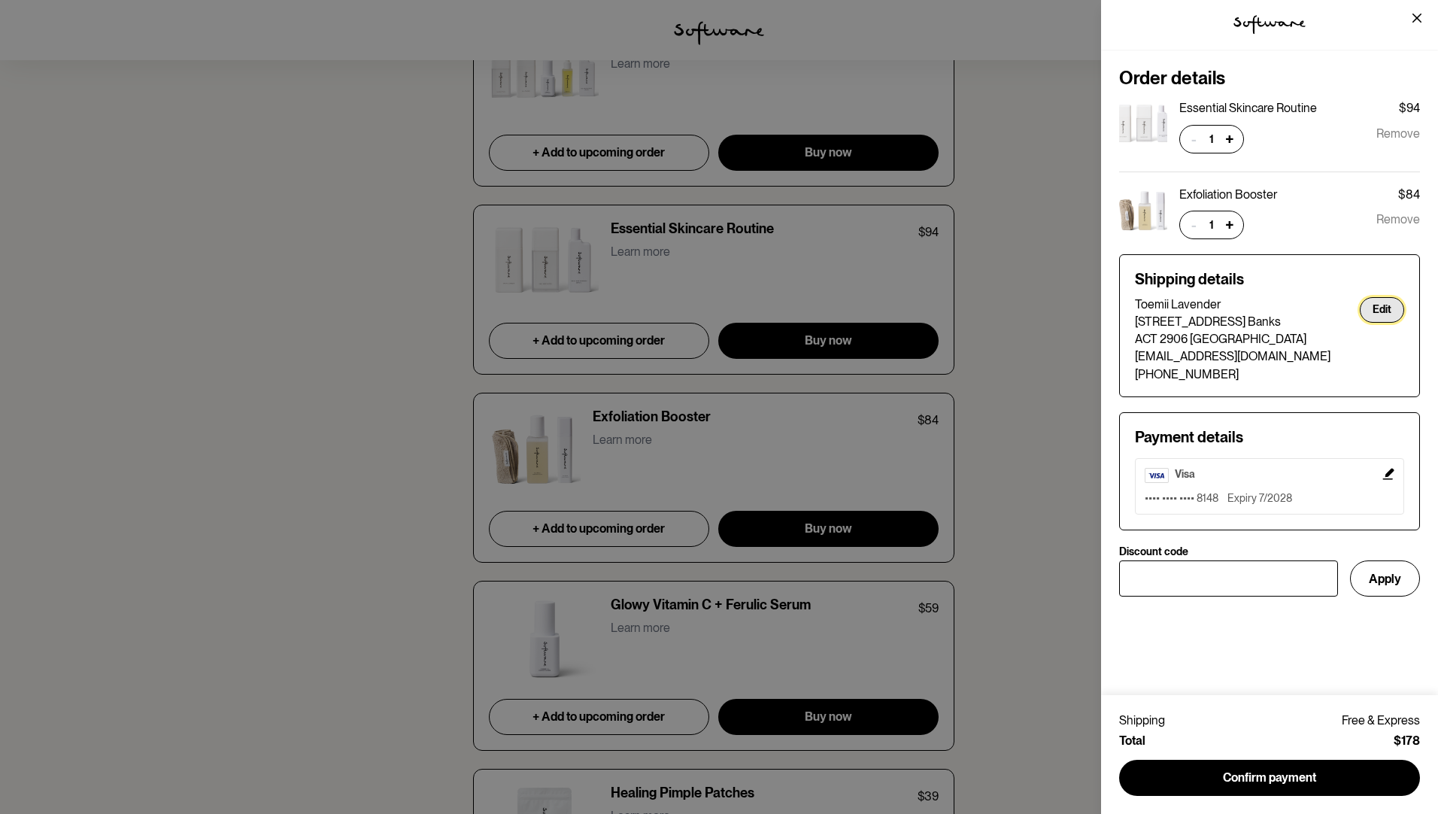
click at [1377, 308] on button "Edit" at bounding box center [1382, 310] width 44 height 26
select select "ACT"
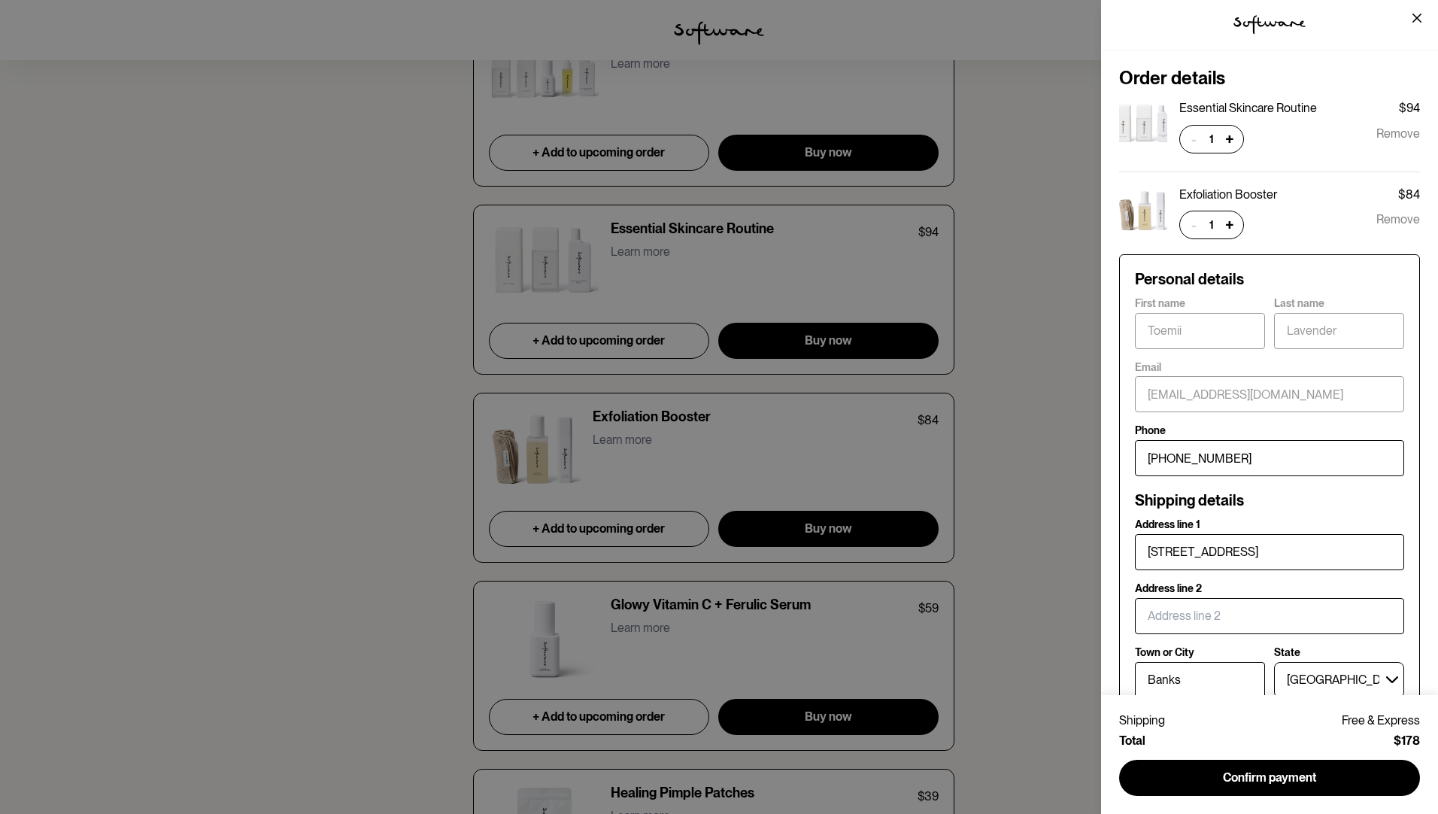
scroll to position [150, 0]
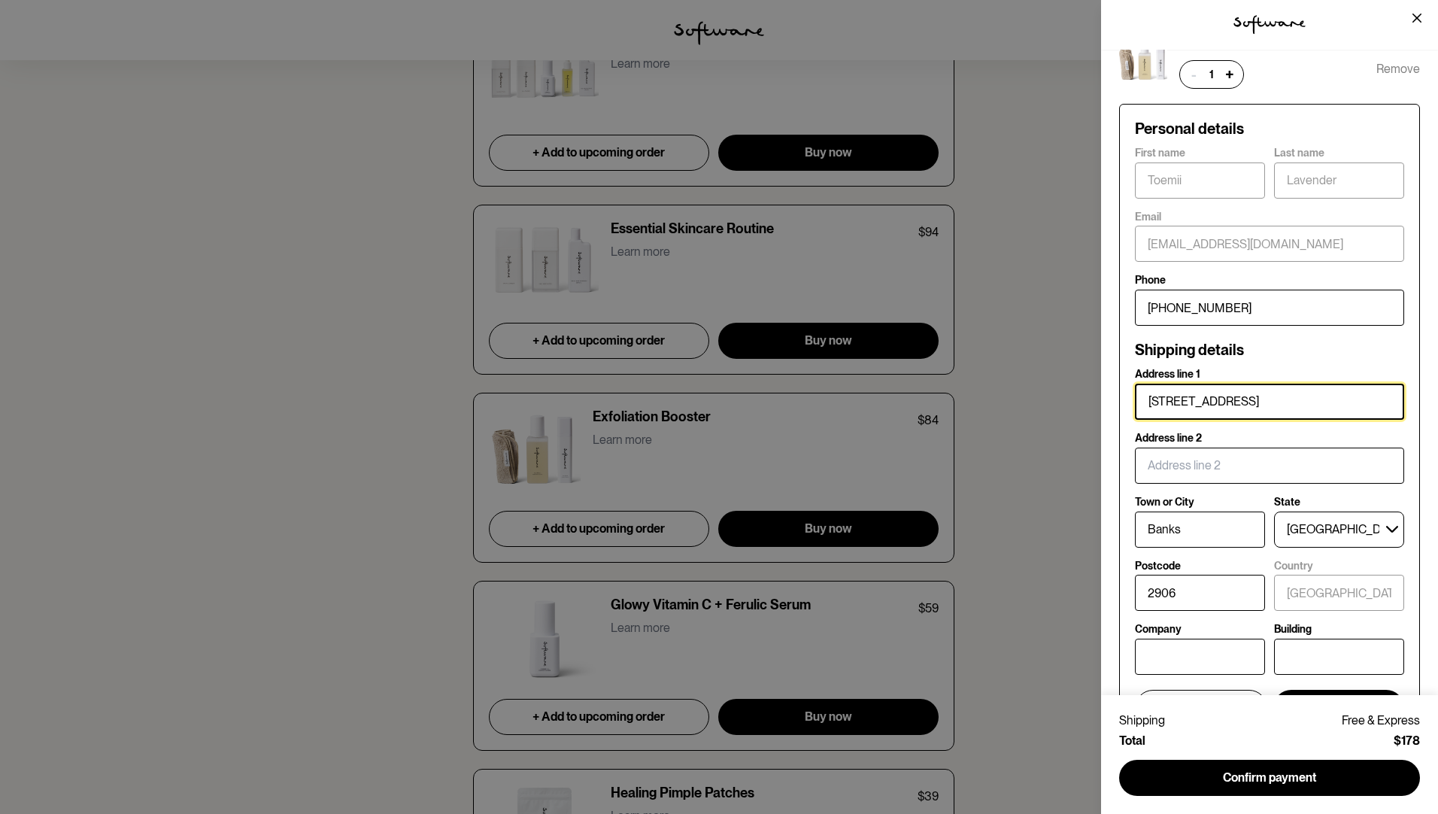
drag, startPoint x: 1309, startPoint y: 404, endPoint x: 1106, endPoint y: 408, distance: 202.4
click at [1106, 408] on div "Order details Essential Skincare Routine $94 - 1 + Remove Exfoliation Booster $…" at bounding box center [1269, 372] width 337 height 645
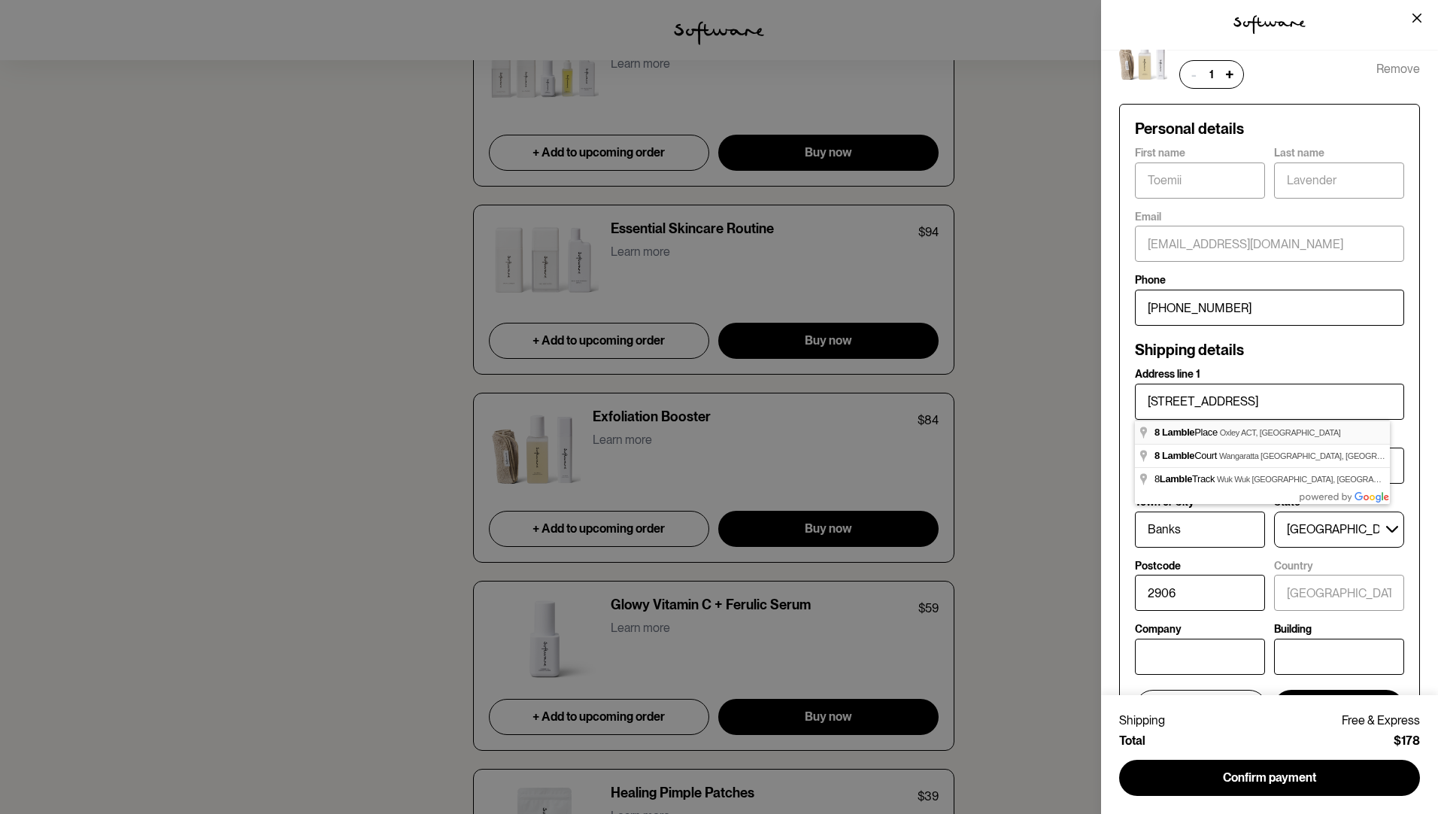
type input "[STREET_ADDRESS]"
type input "Oxley"
type input "2903"
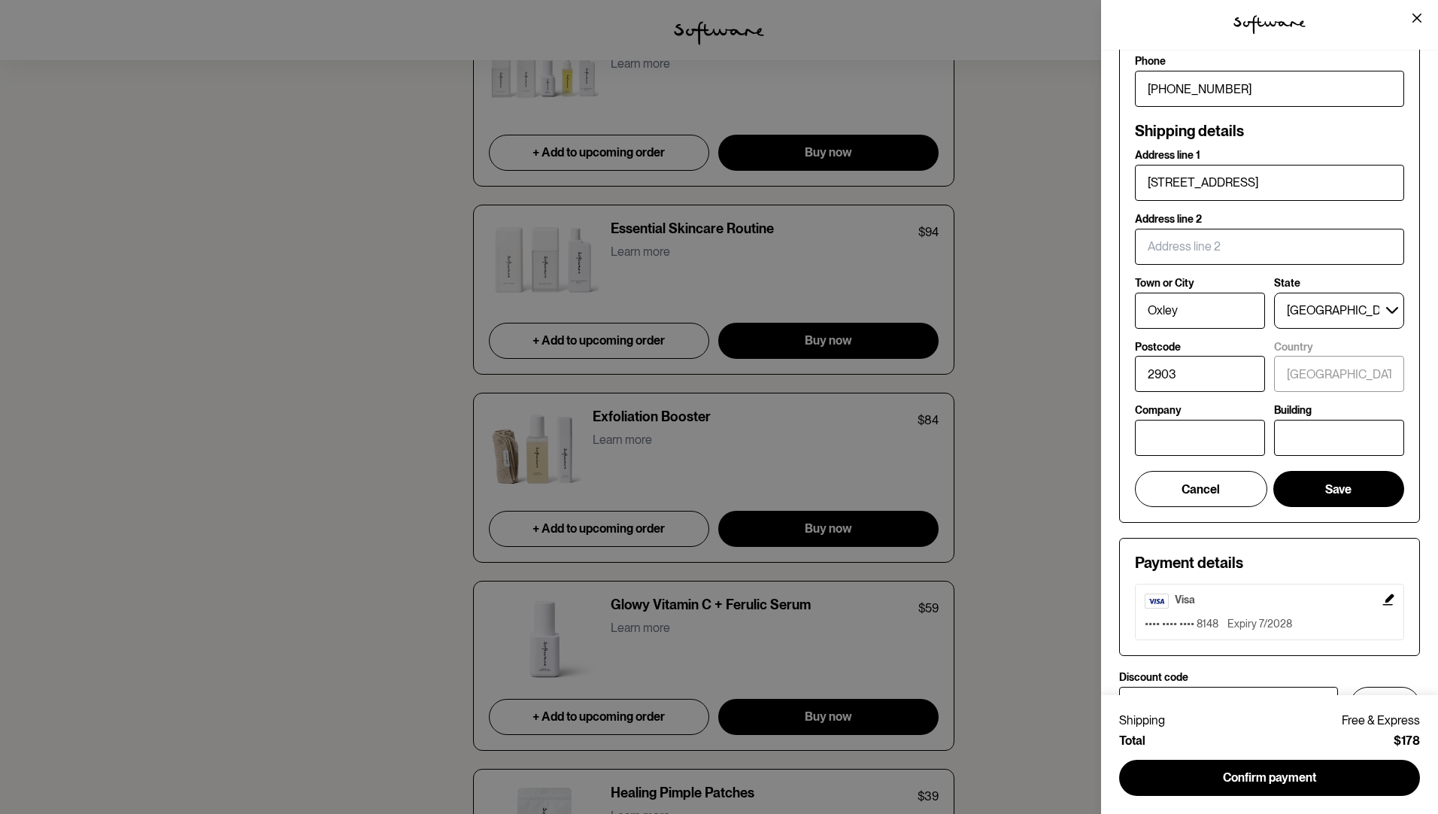
scroll to position [418, 0]
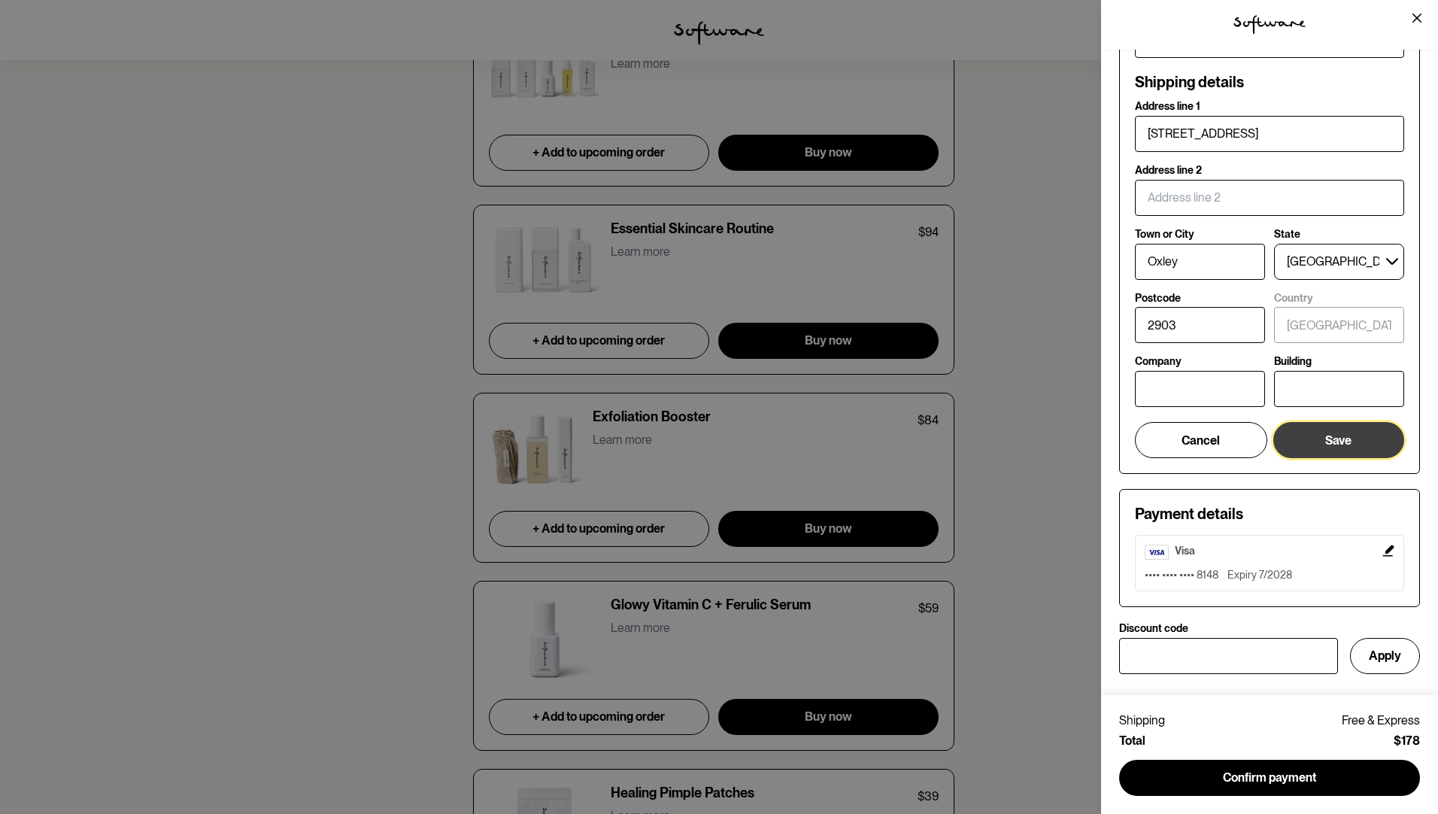
click at [1346, 442] on button "Save" at bounding box center [1338, 440] width 131 height 36
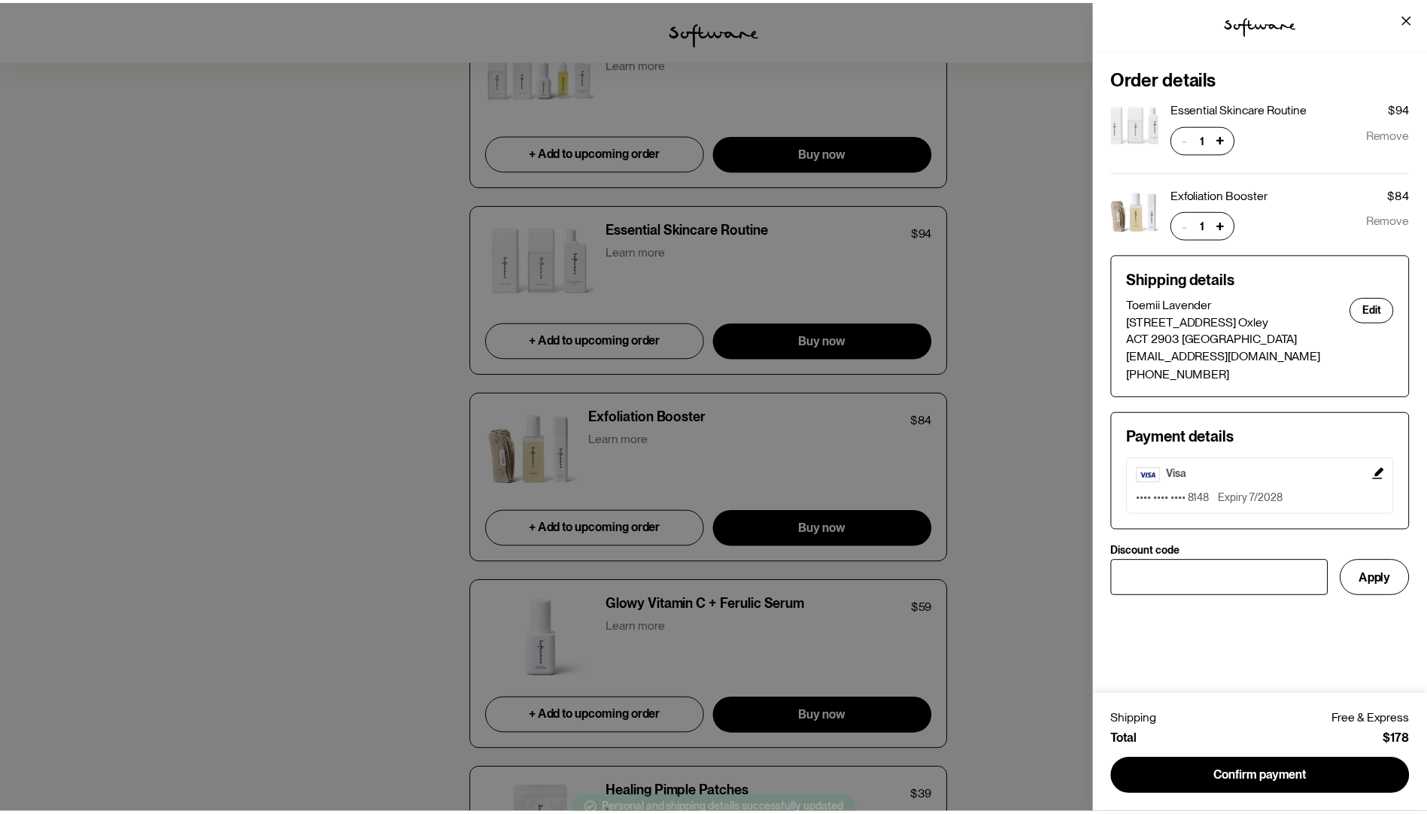
scroll to position [0, 0]
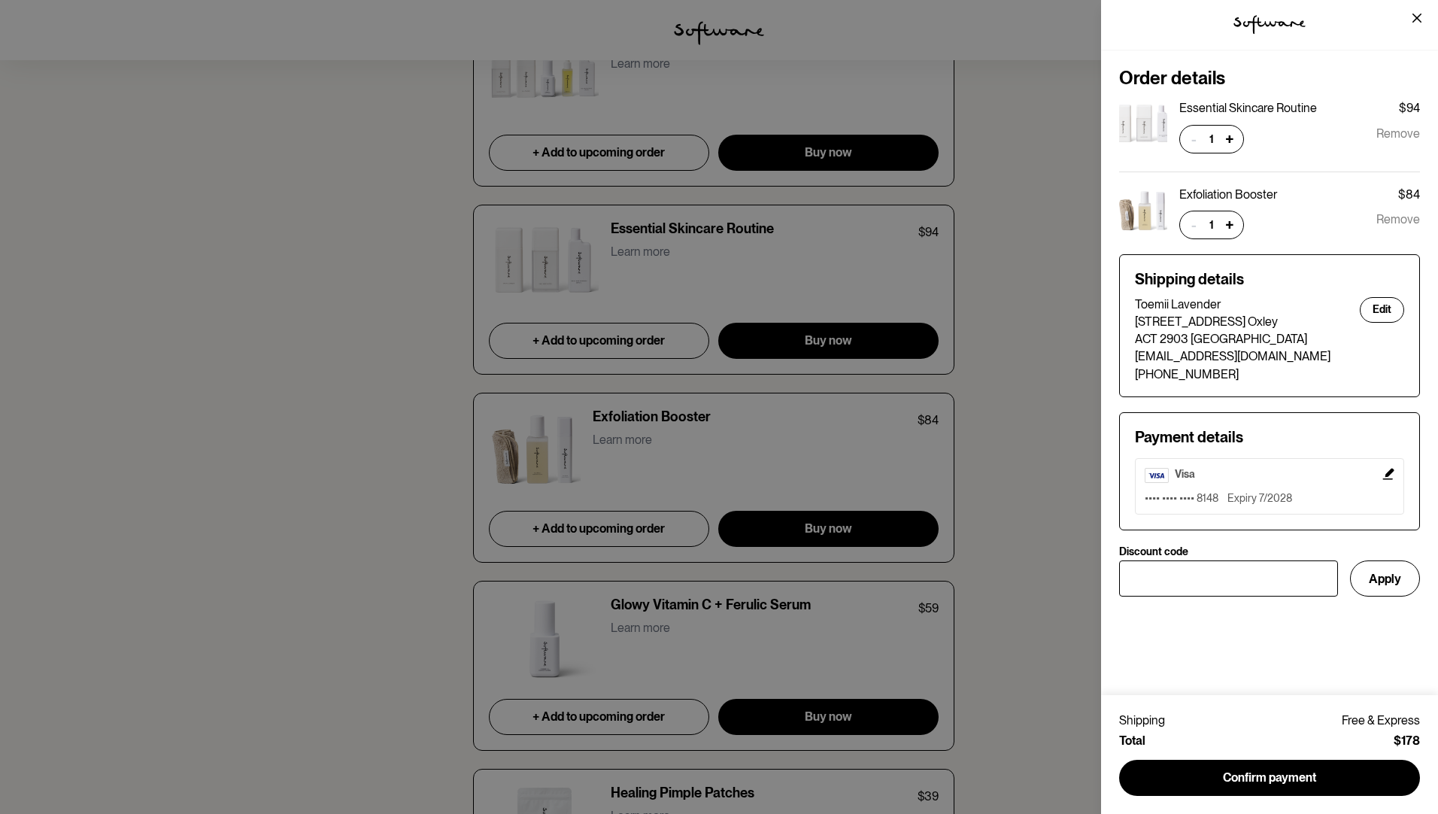
click at [232, 434] on div "tspan { white-space:pre } .shp0 { fill: #000000 } Order details Essential Skinc…" at bounding box center [719, 407] width 1438 height 814
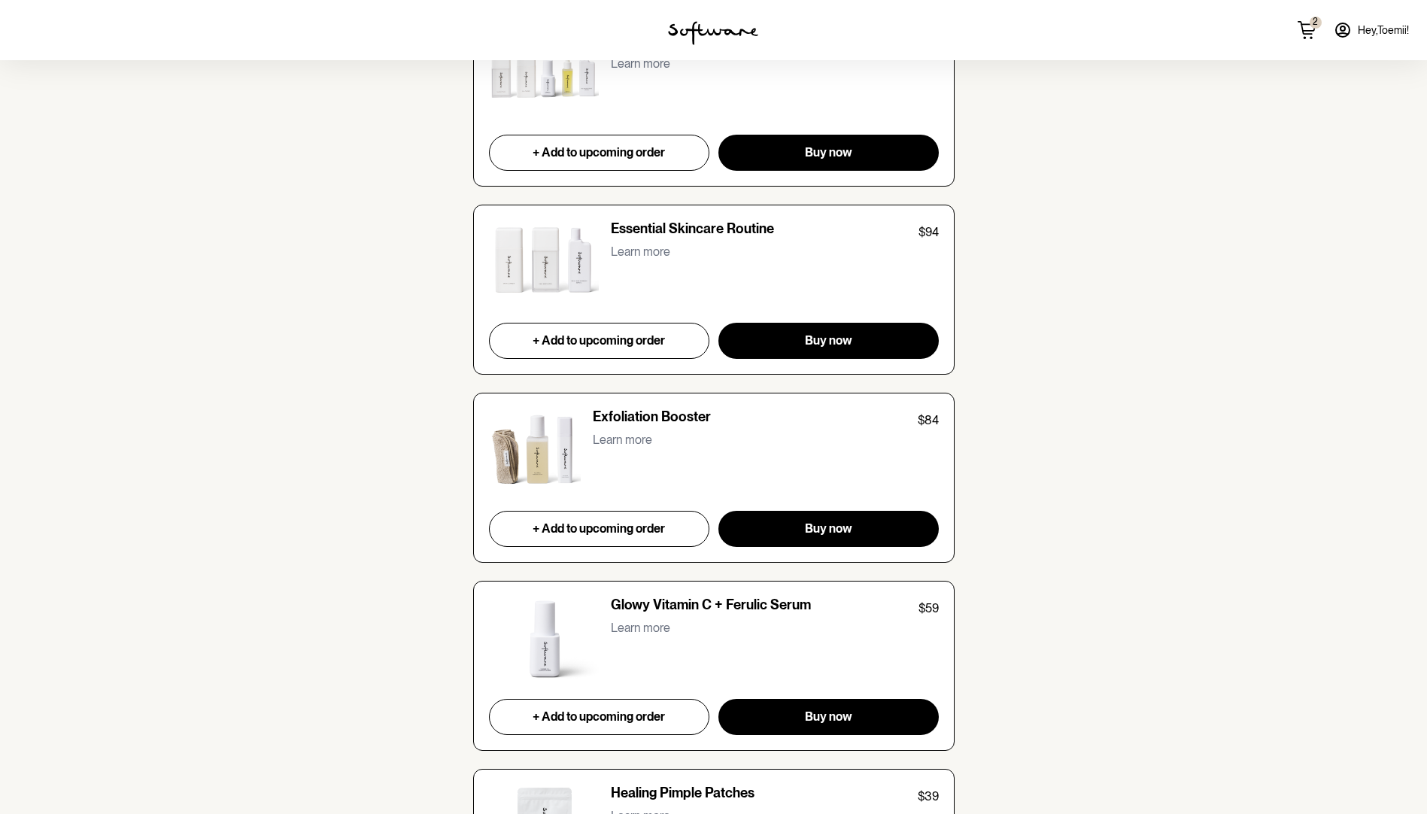
click at [624, 438] on p "Learn more" at bounding box center [622, 440] width 59 height 14
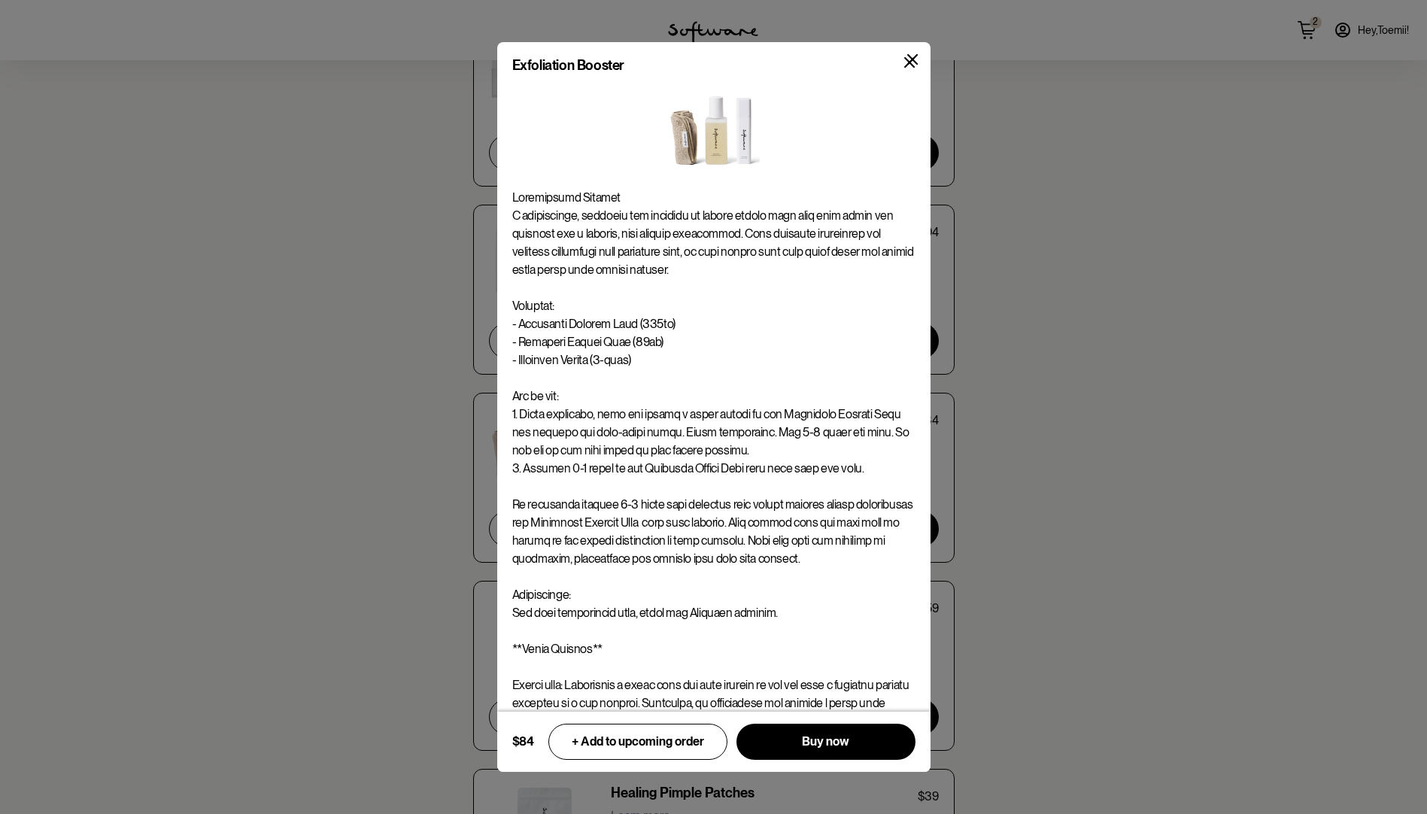
click at [909, 50] on button at bounding box center [909, 62] width 35 height 35
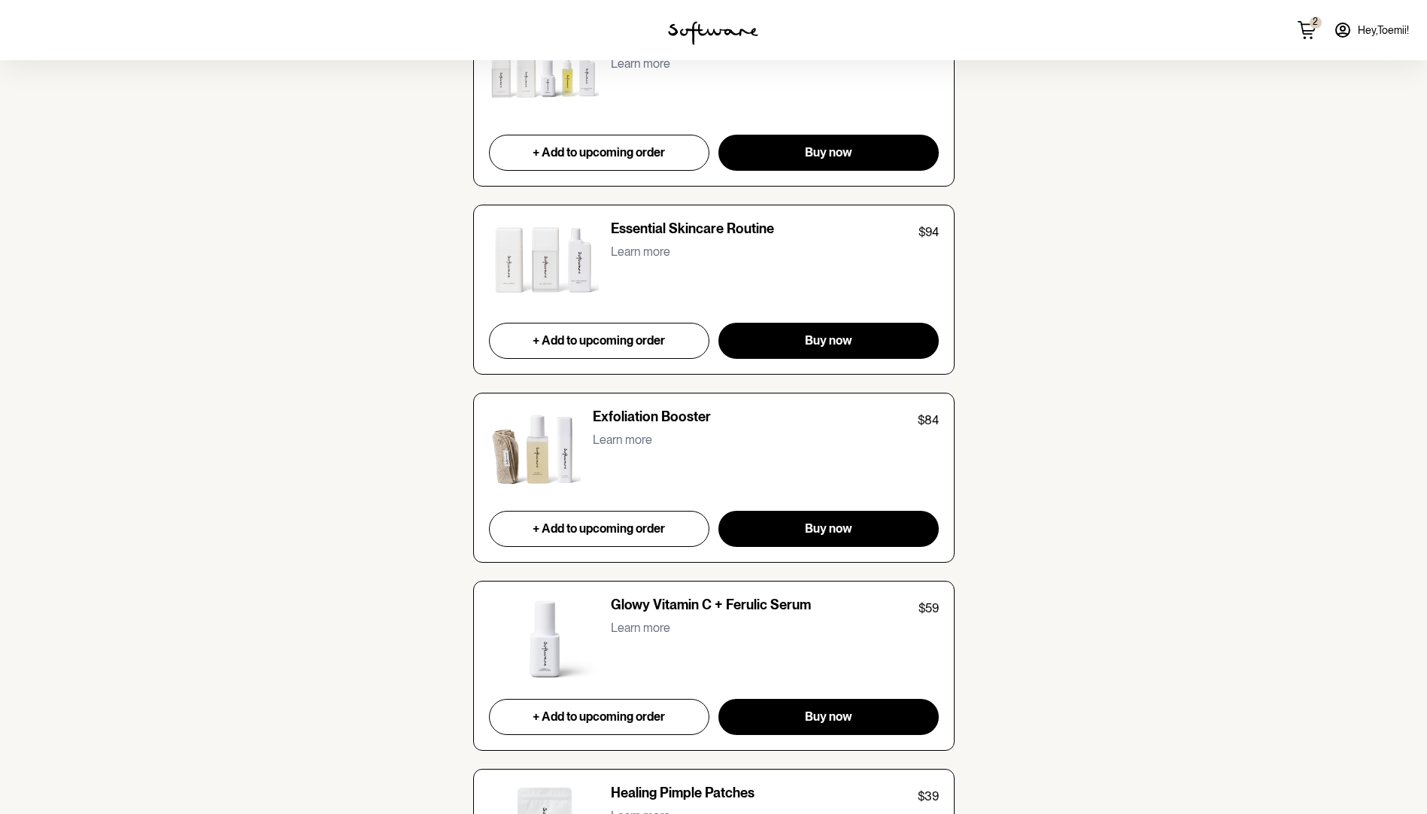
click at [1363, 27] on span "Hey, Toemii !" at bounding box center [1383, 30] width 51 height 13
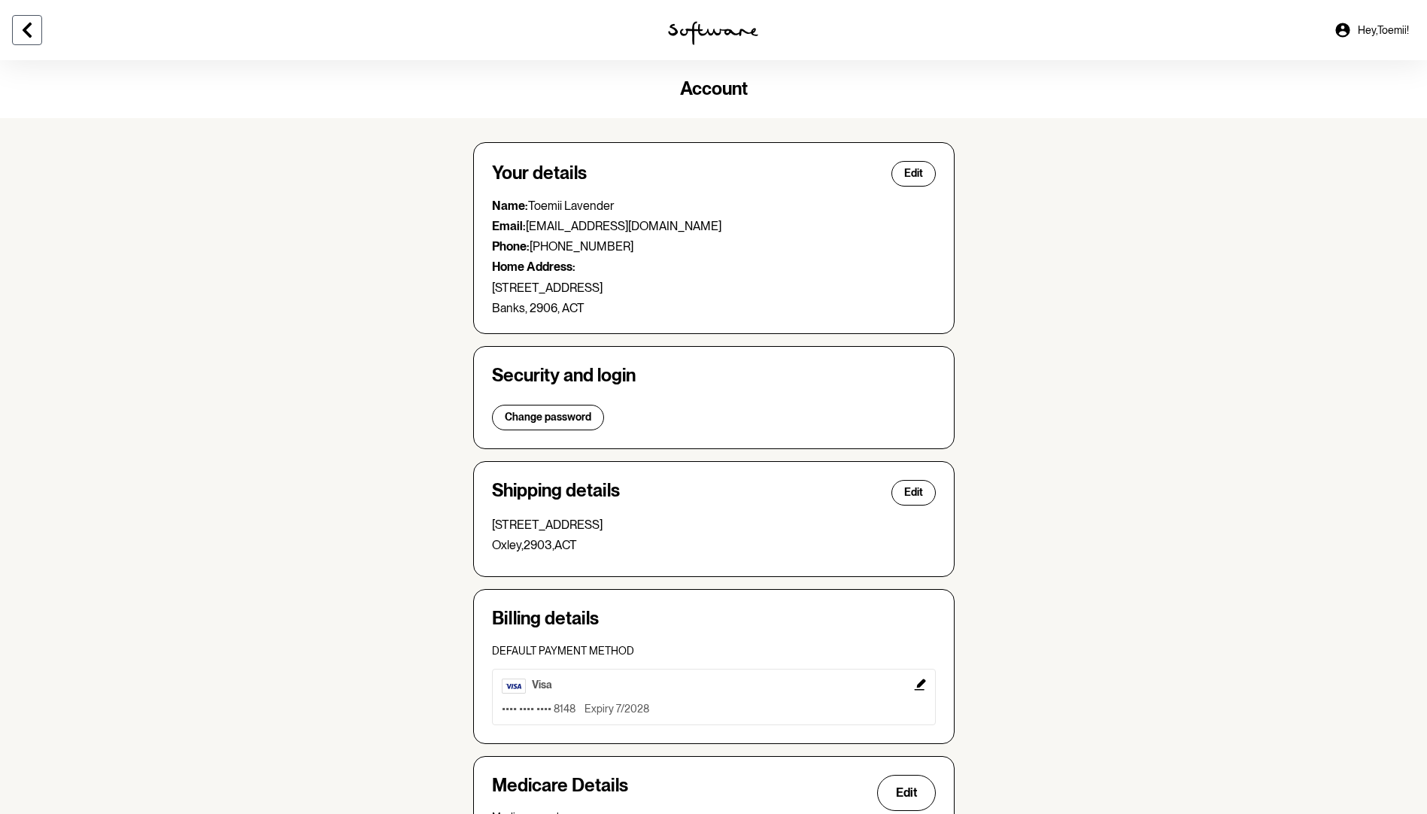
click at [20, 29] on icon at bounding box center [27, 30] width 18 height 18
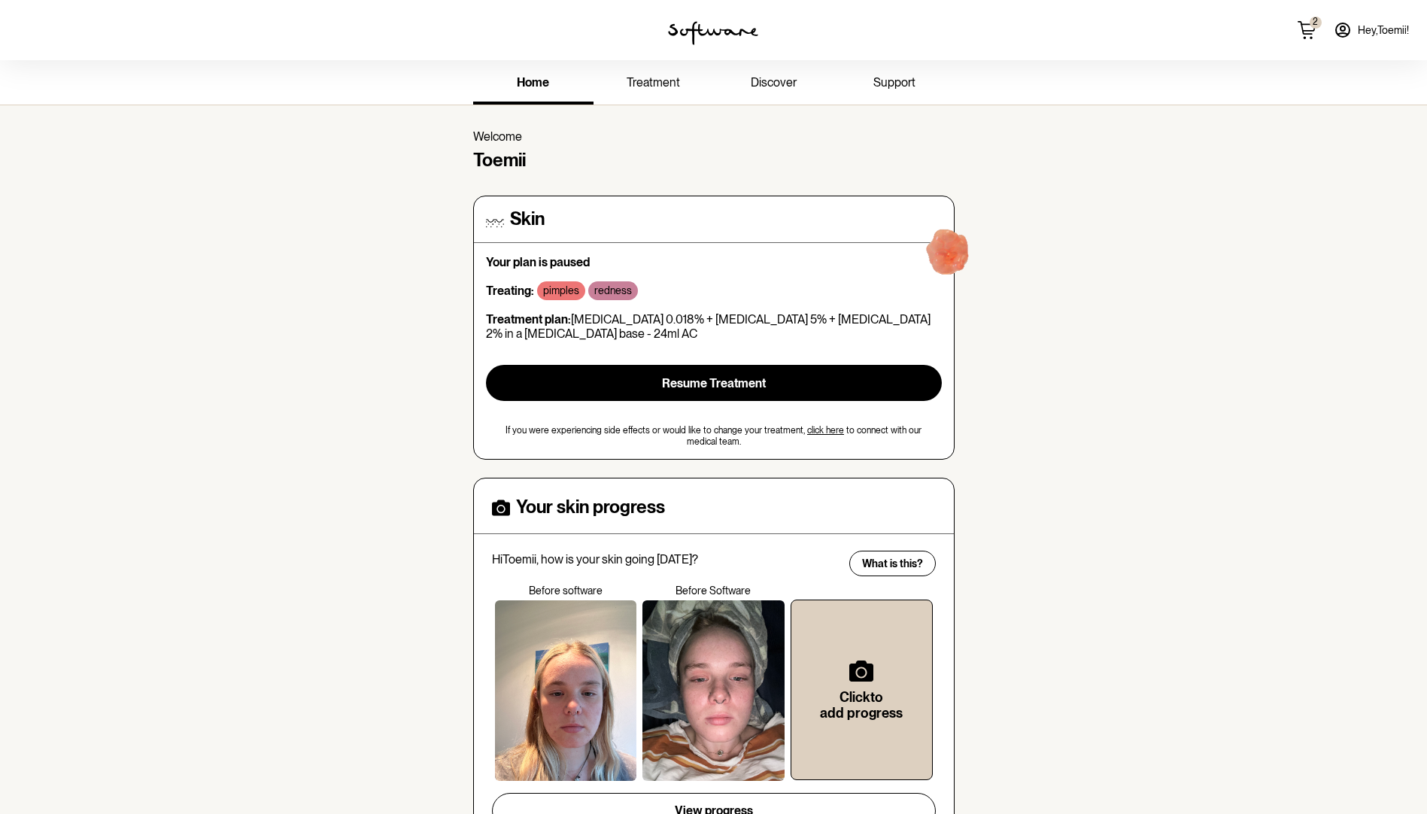
click at [1313, 23] on span "2" at bounding box center [1316, 22] width 12 height 11
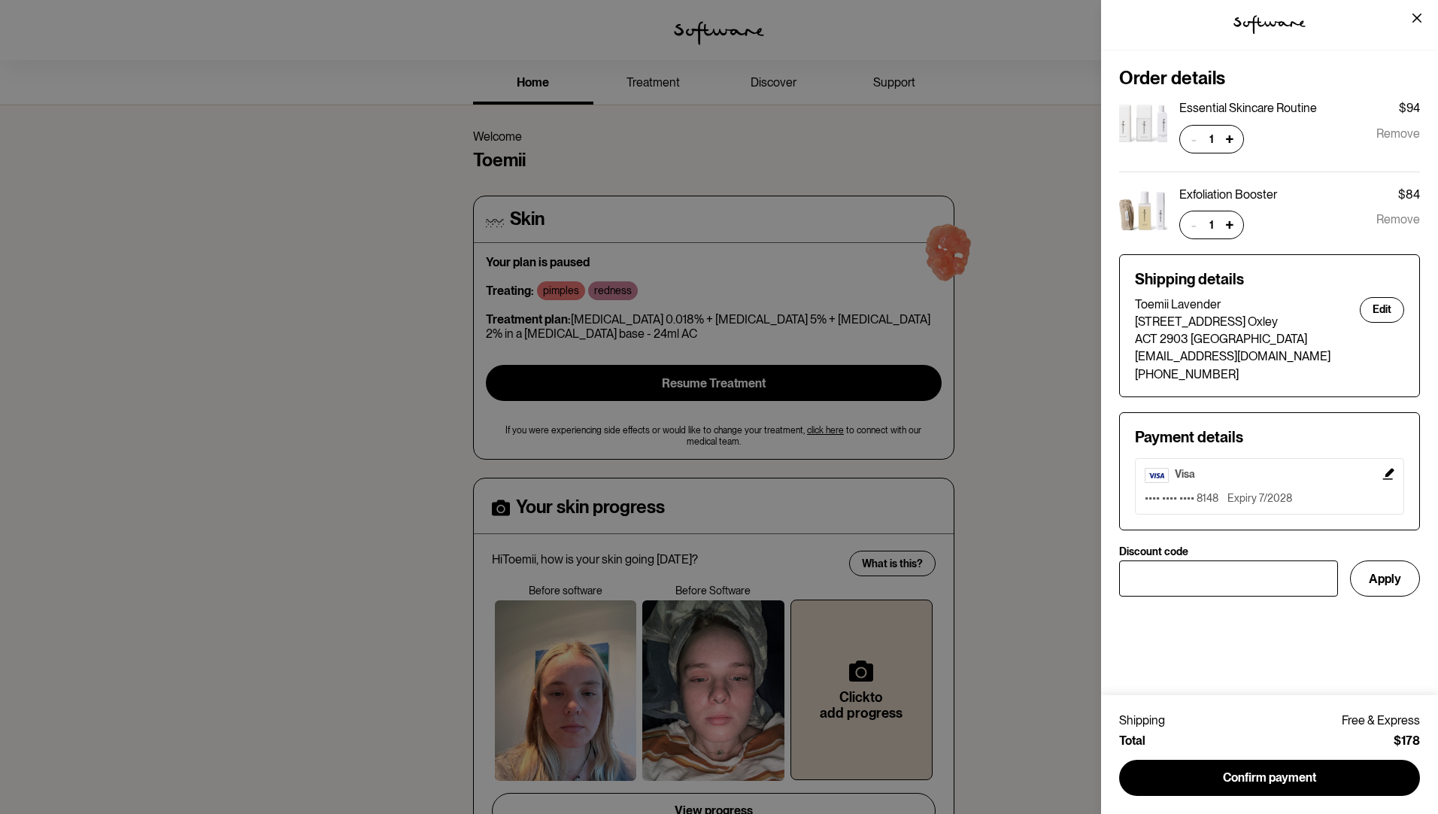
click at [1243, 187] on p "Exfoliation Booster" at bounding box center [1228, 194] width 98 height 14
click at [949, 571] on div "tspan { white-space:pre } .shp0 { fill: #000000 } Order details Essential Skinc…" at bounding box center [719, 407] width 1438 height 814
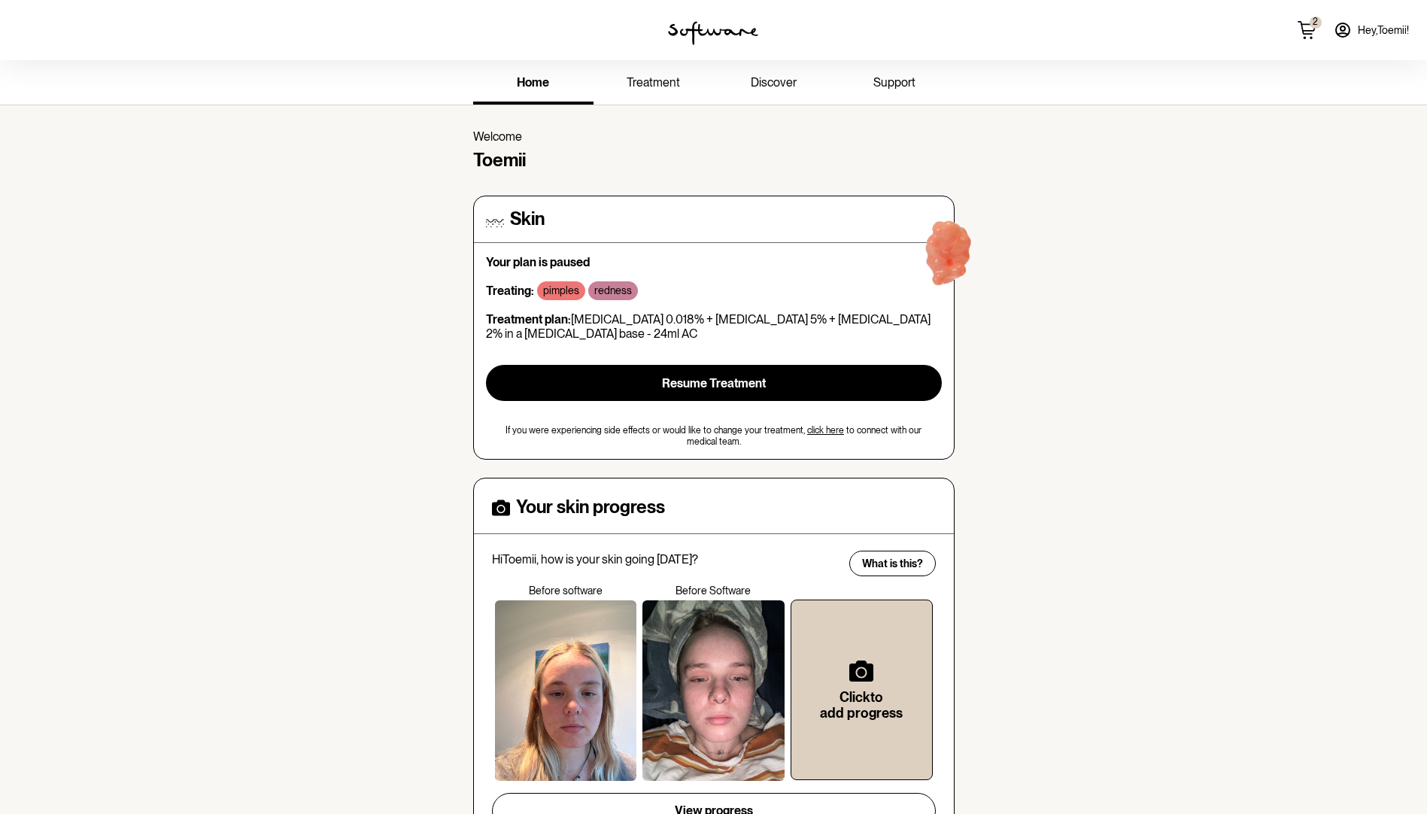
drag, startPoint x: 797, startPoint y: 80, endPoint x: 810, endPoint y: 102, distance: 26.3
click at [795, 80] on link "discover" at bounding box center [774, 83] width 120 height 41
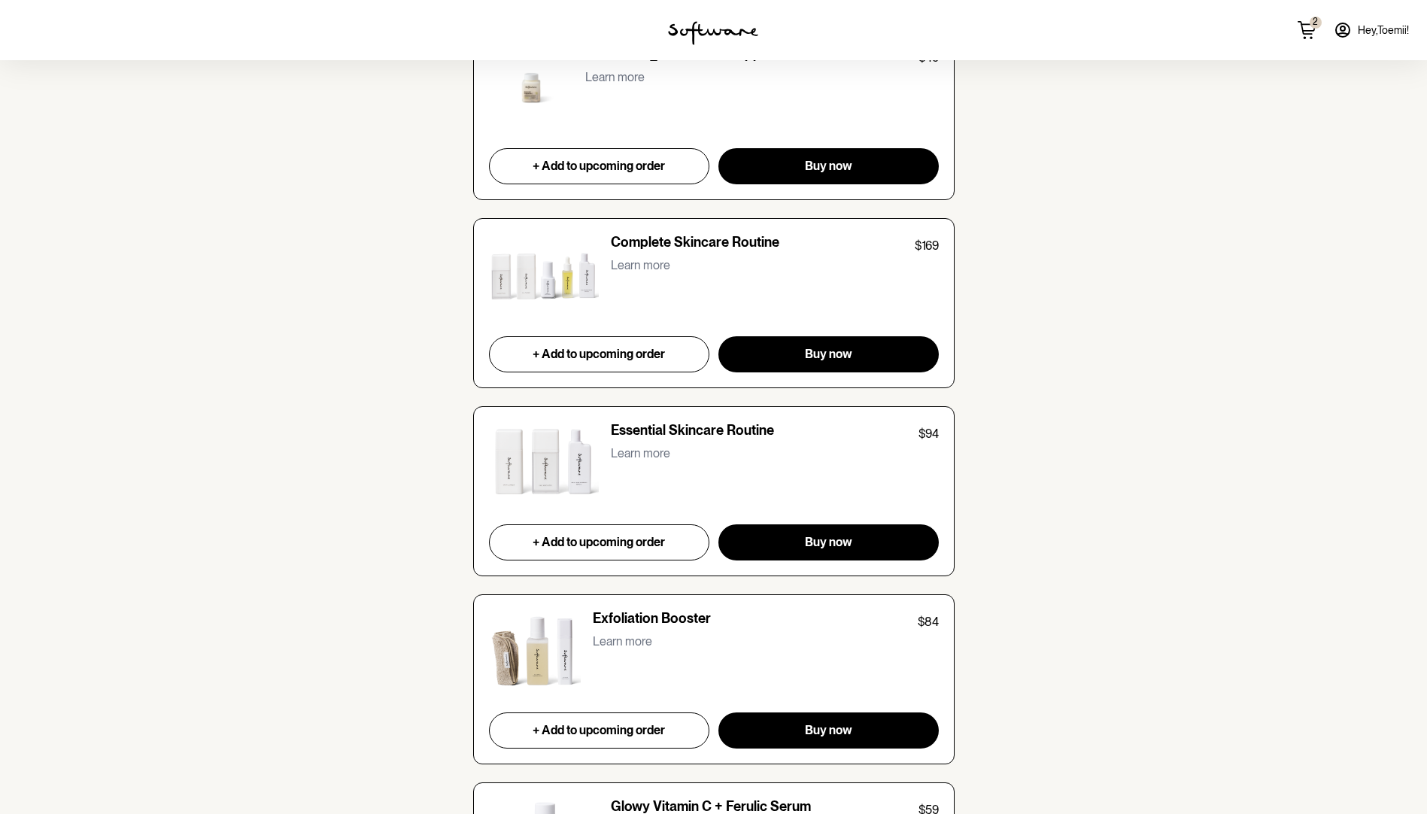
scroll to position [1489, 0]
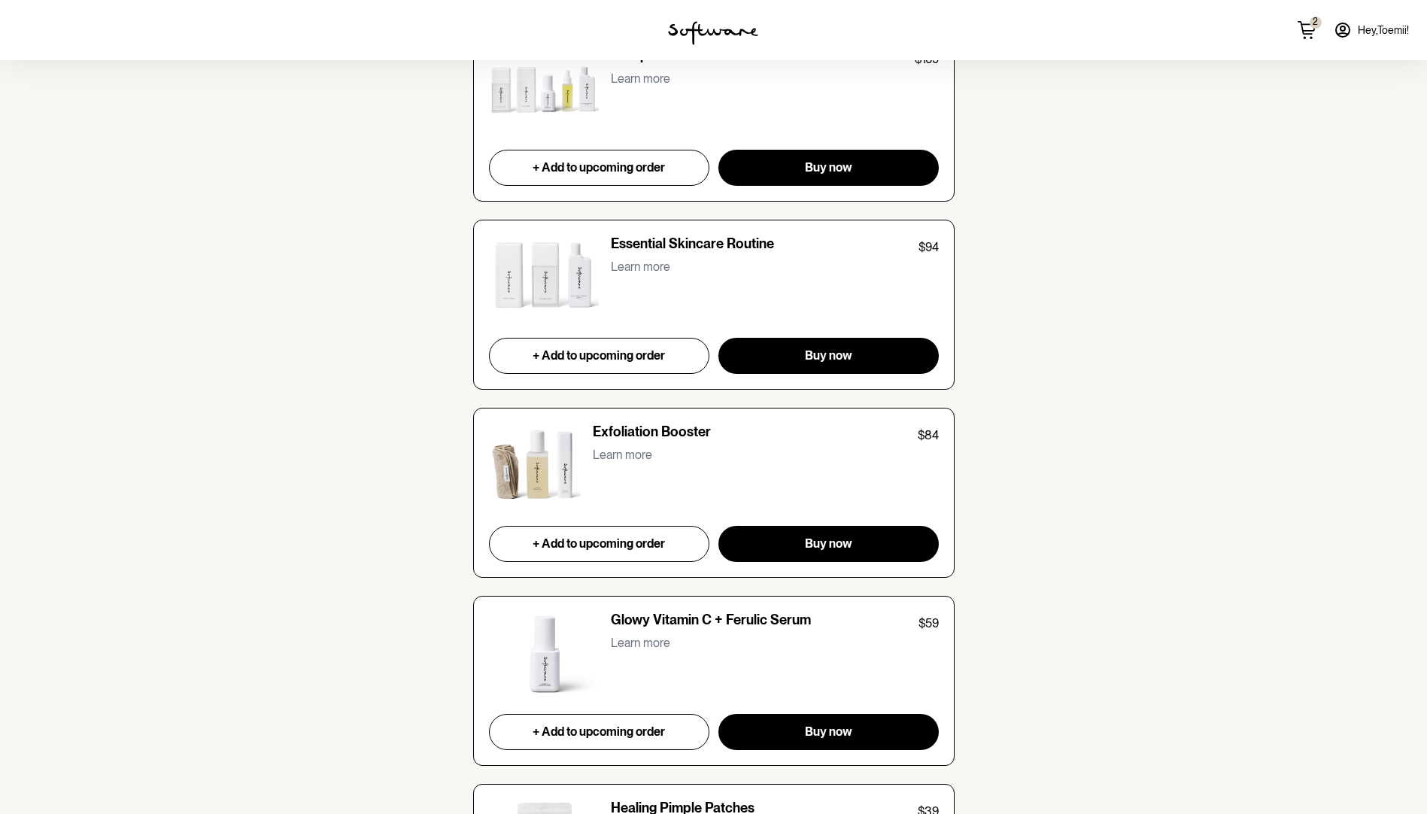
click at [618, 454] on p "Learn more" at bounding box center [622, 455] width 59 height 14
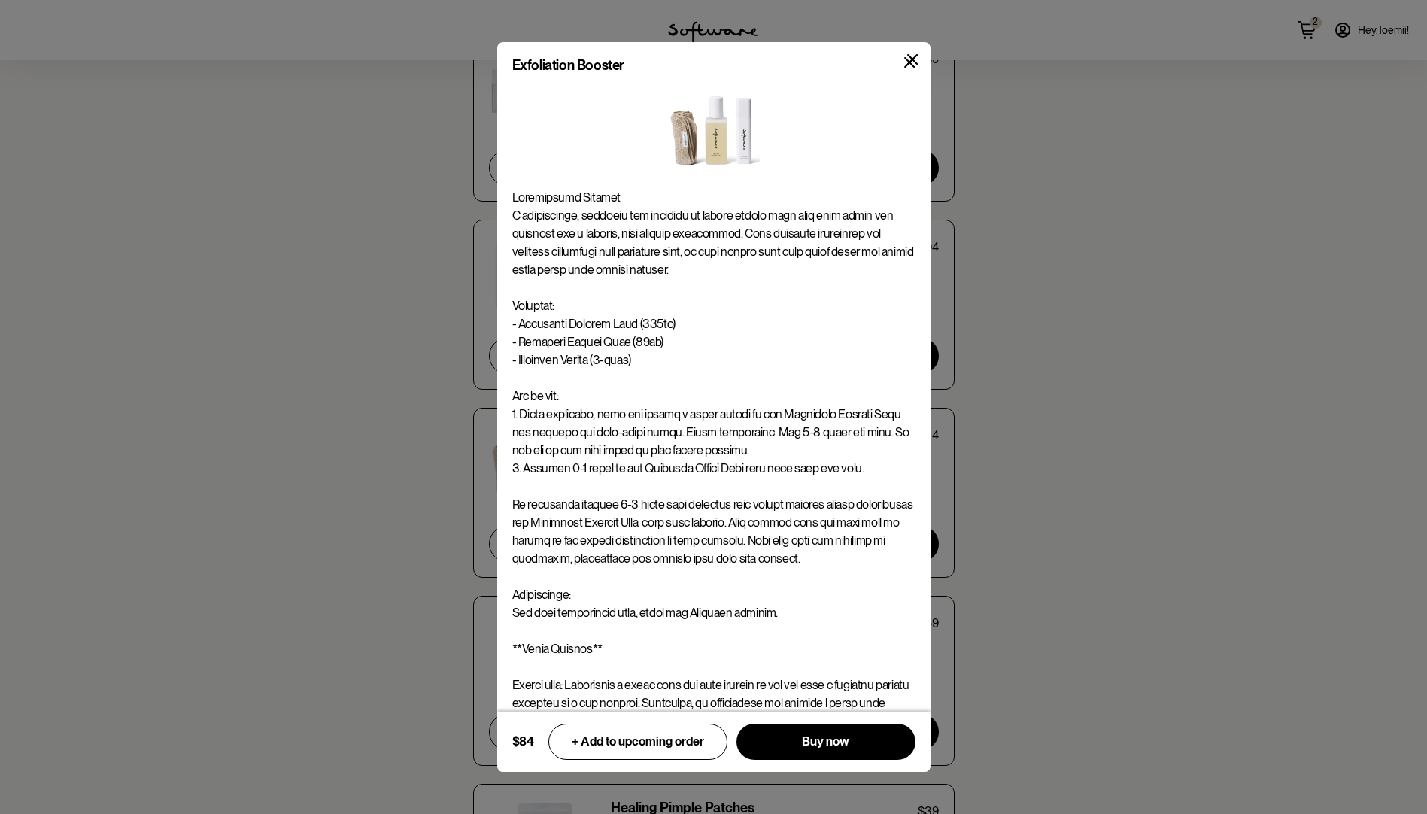
click at [595, 353] on p at bounding box center [713, 514] width 403 height 650
drag, startPoint x: 552, startPoint y: 364, endPoint x: 724, endPoint y: 365, distance: 171.5
click at [724, 365] on p at bounding box center [713, 514] width 403 height 650
click at [722, 364] on p at bounding box center [713, 514] width 403 height 650
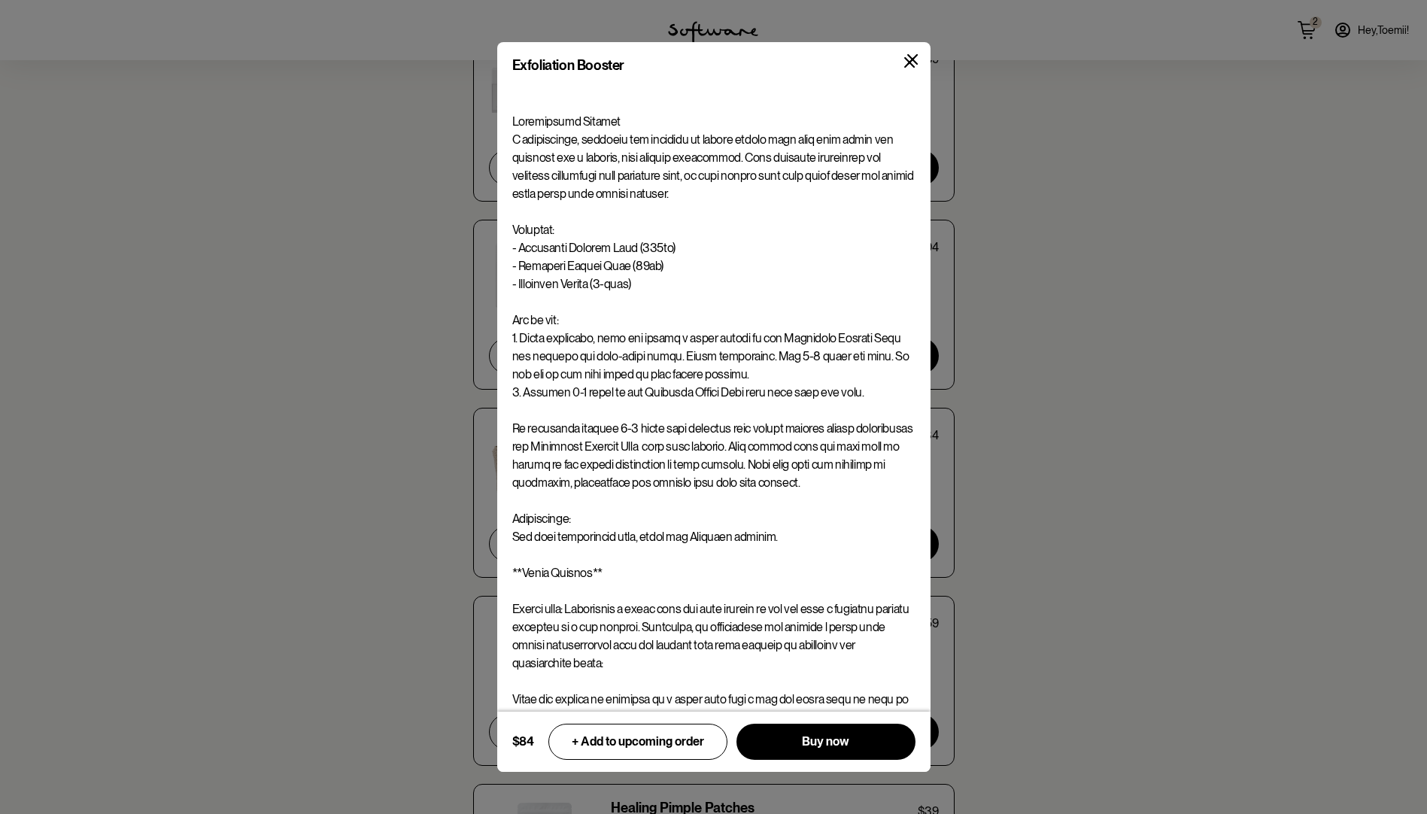
scroll to position [142, 0]
